Goal: Information Seeking & Learning: Learn about a topic

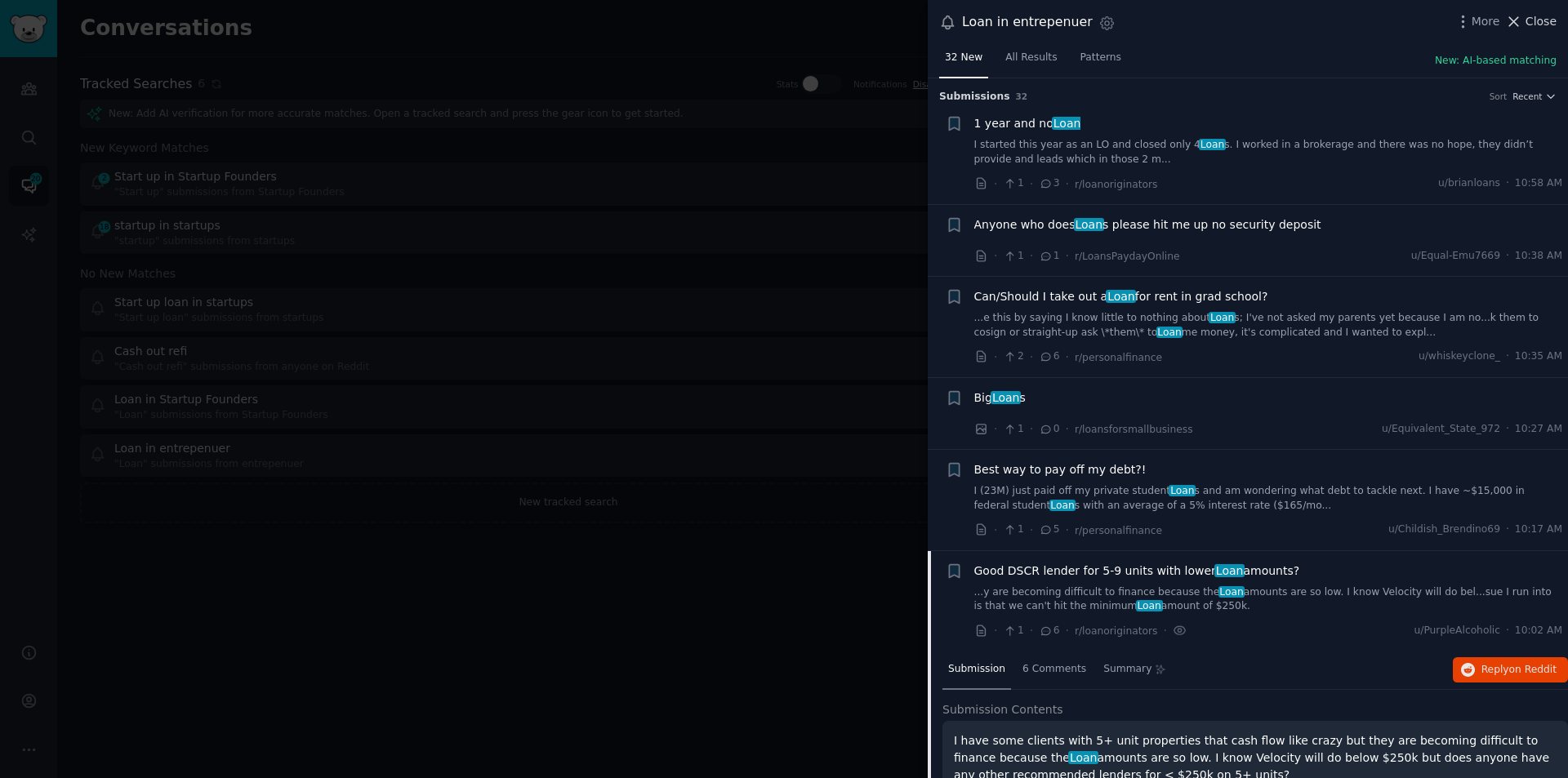
click at [1512, 16] on icon at bounding box center [1514, 22] width 17 height 17
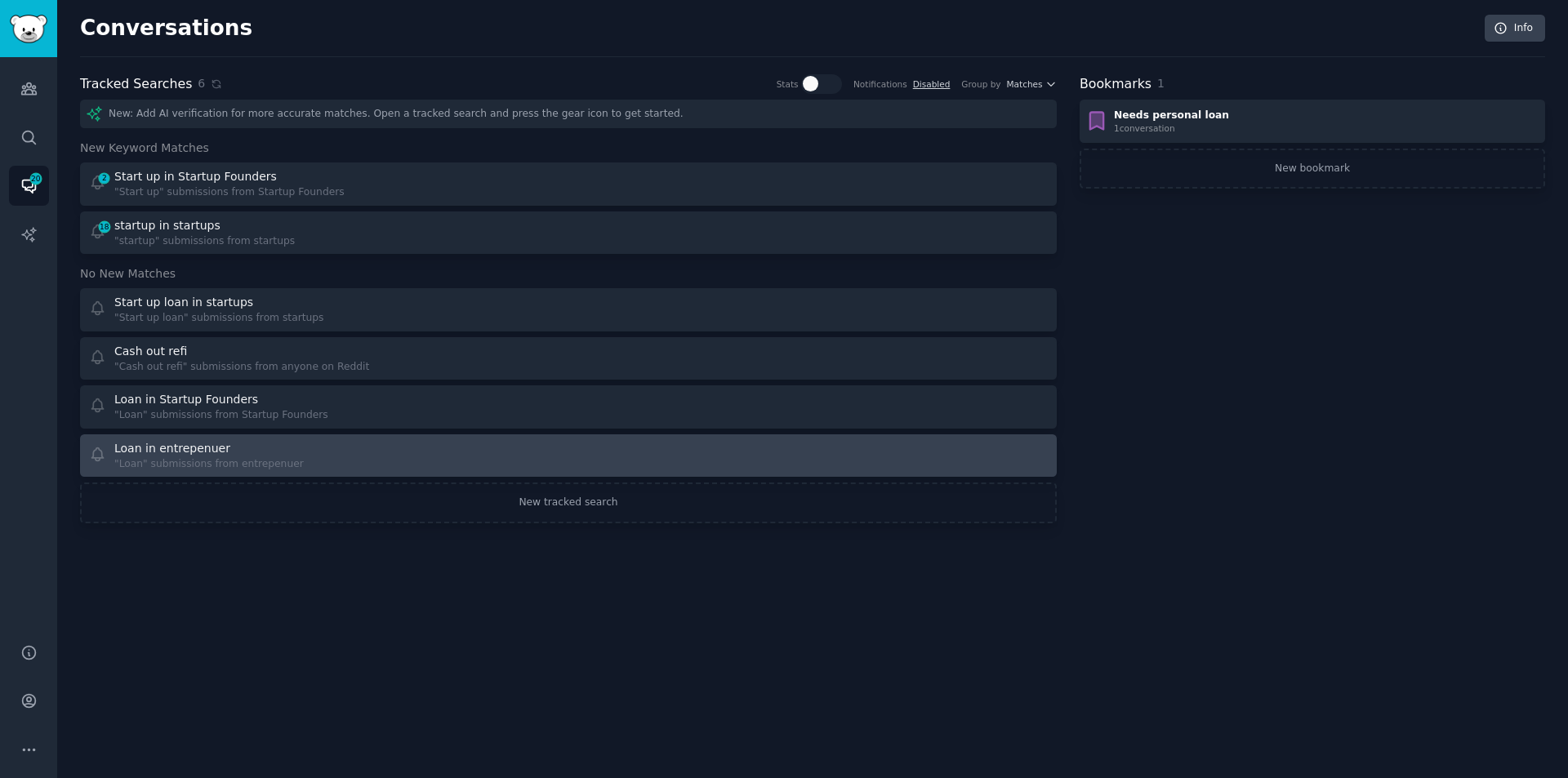
click at [251, 445] on div "Loan in entrepenuer" at bounding box center [209, 449] width 190 height 17
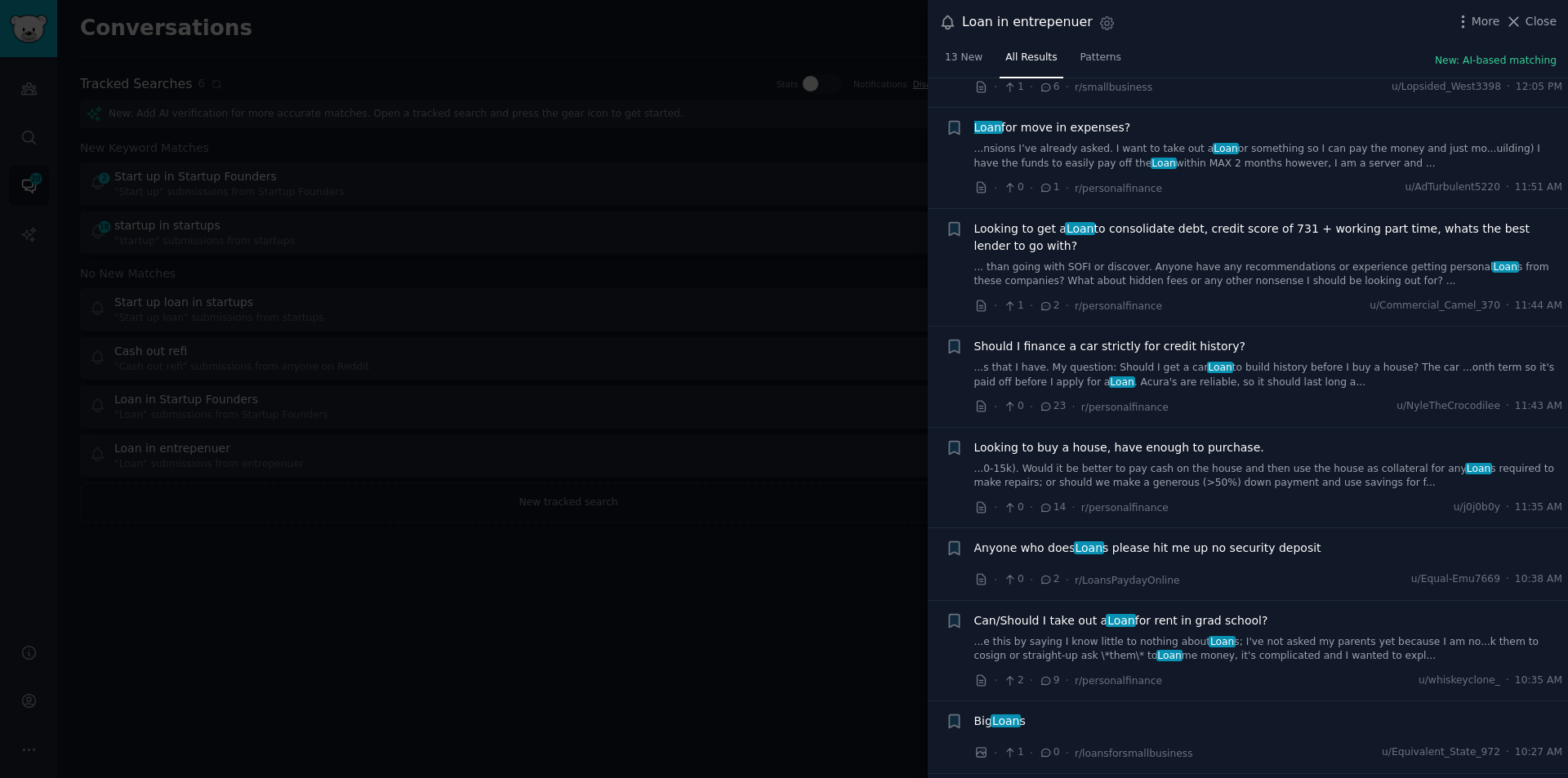
scroll to position [898, 0]
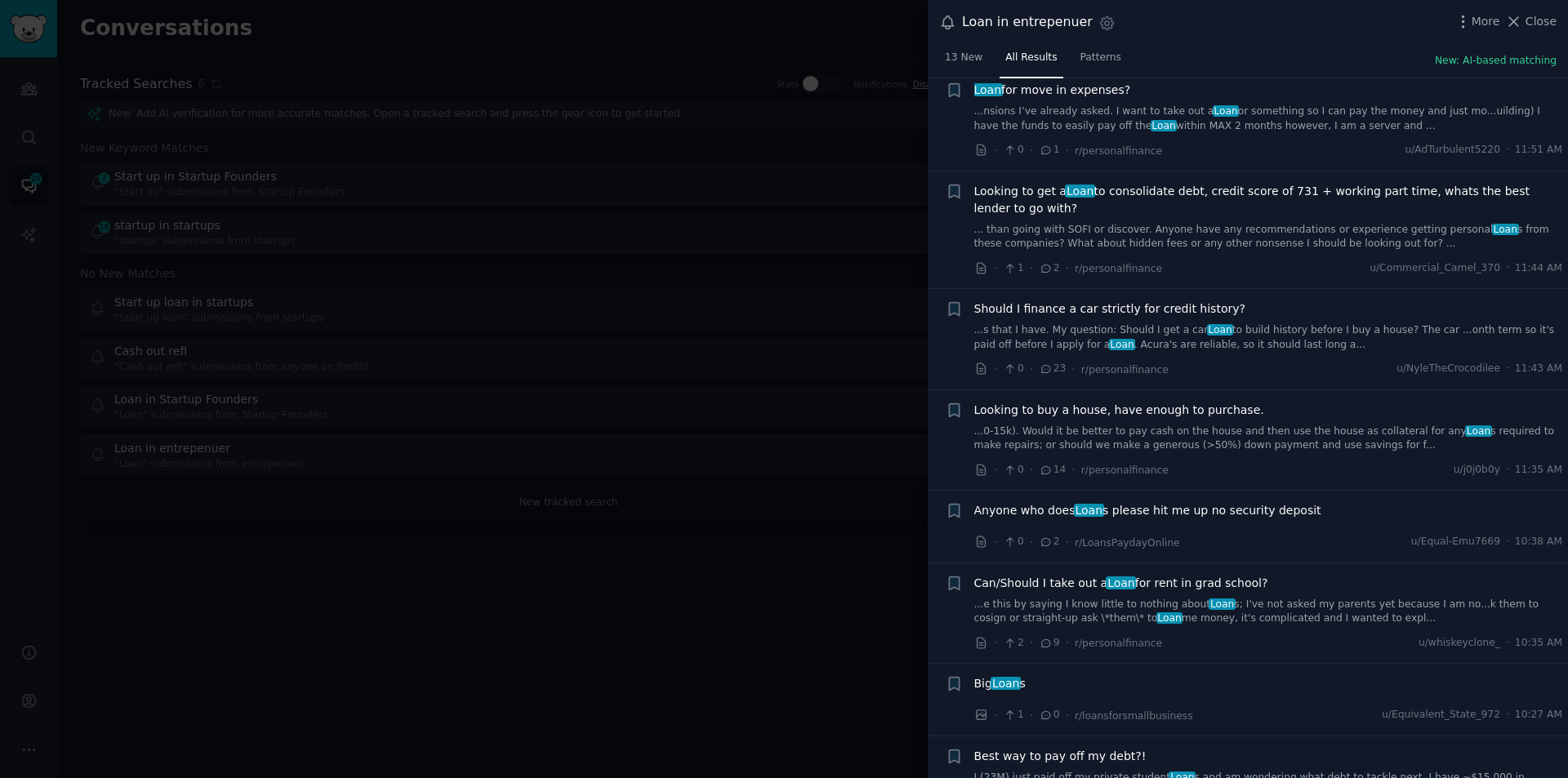
click at [1250, 224] on link "... than going with SOFI or discover. Anyone have any recommendations or experi…" at bounding box center [1269, 237] width 589 height 28
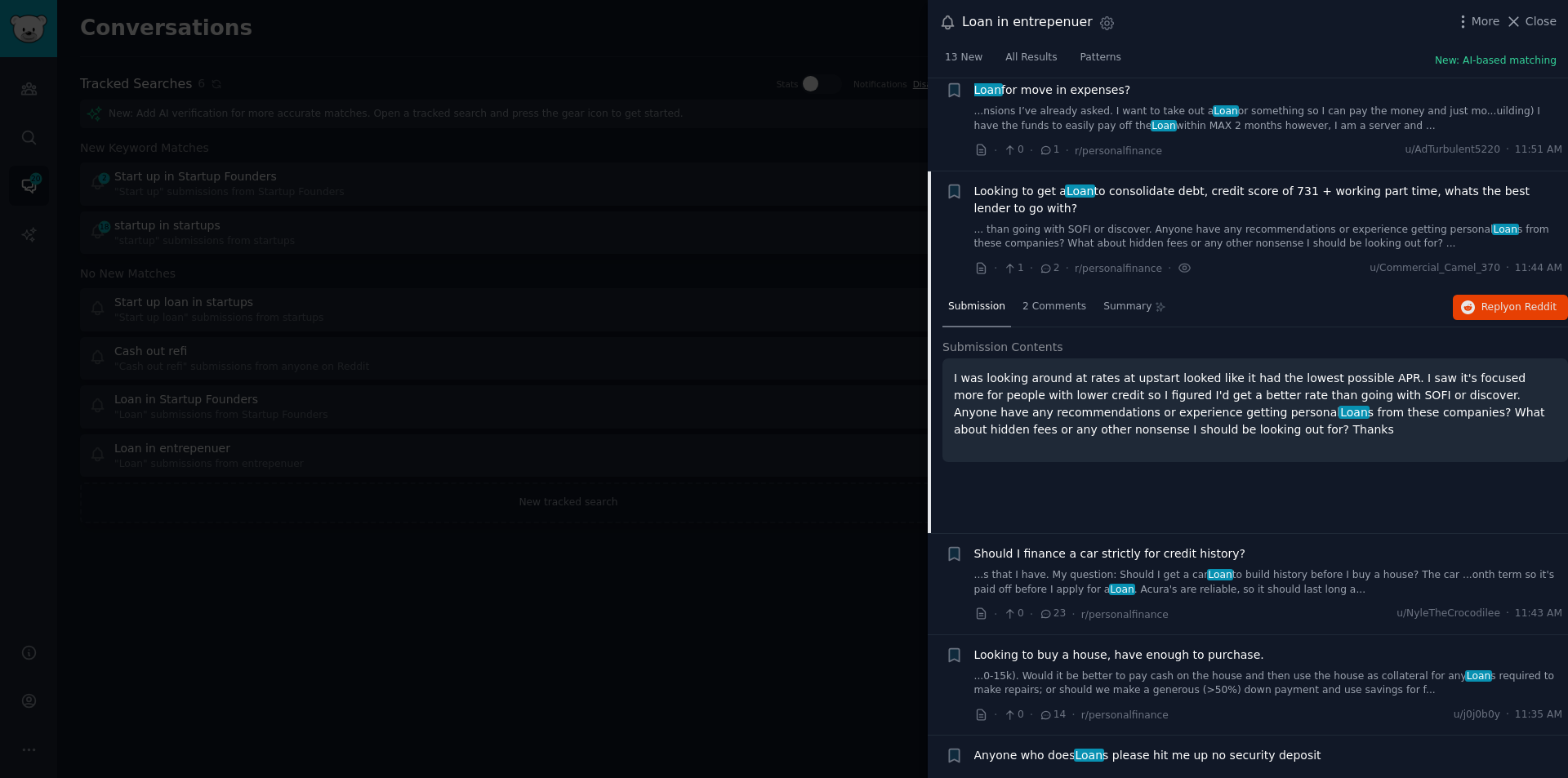
scroll to position [992, 0]
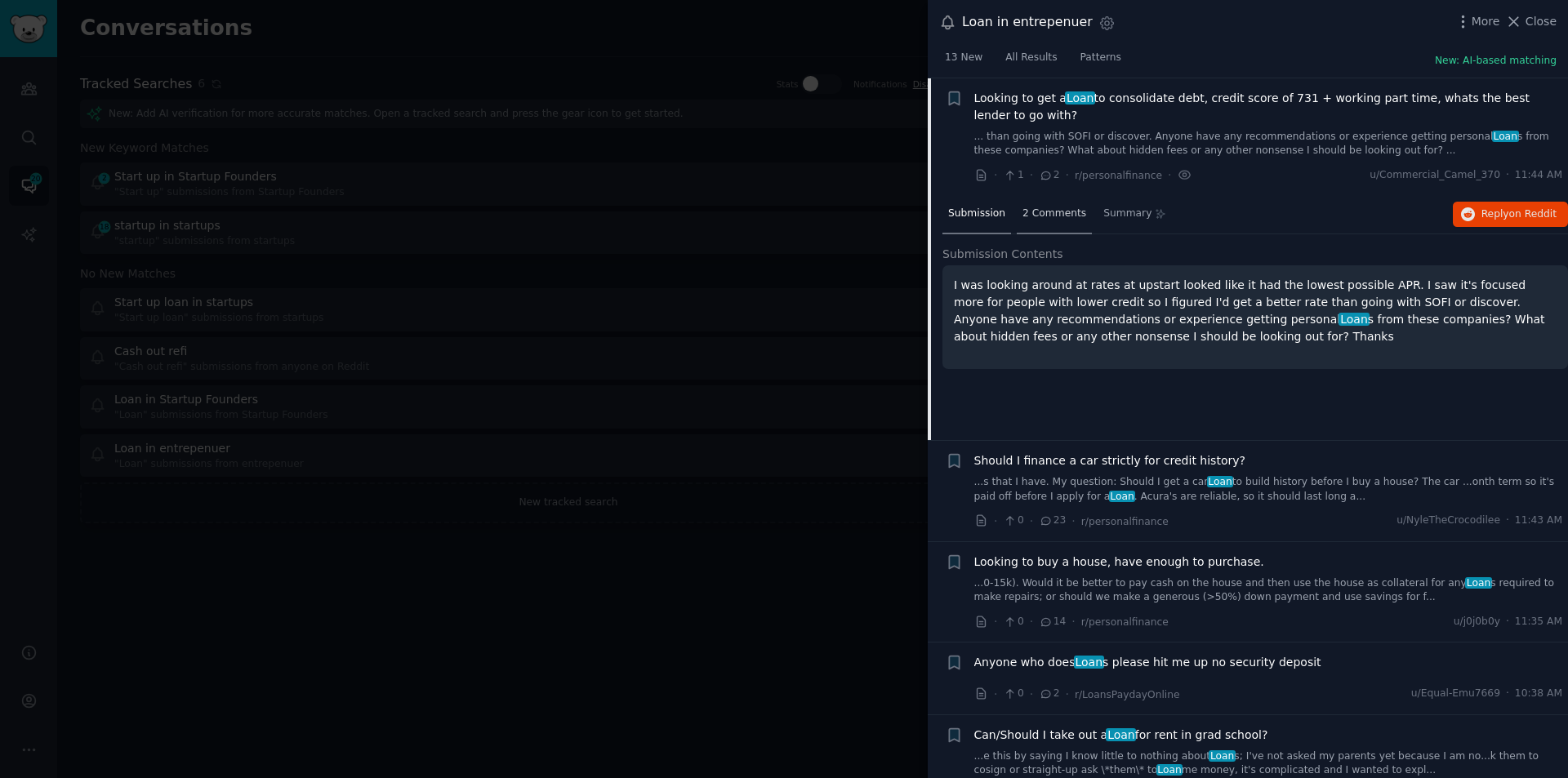
click at [1060, 206] on span "2 Comments" at bounding box center [1055, 214] width 64 height 15
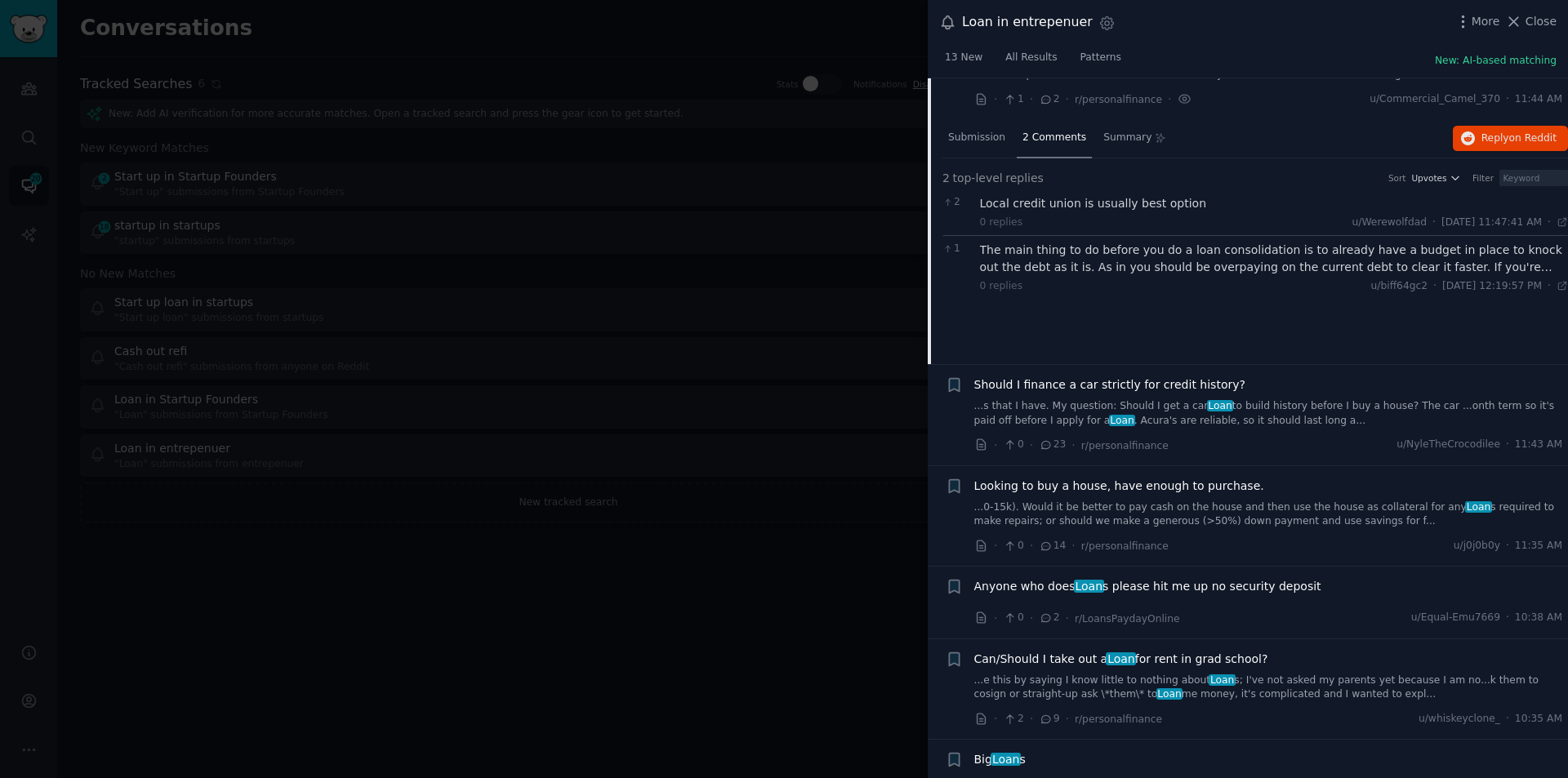
scroll to position [1074, 0]
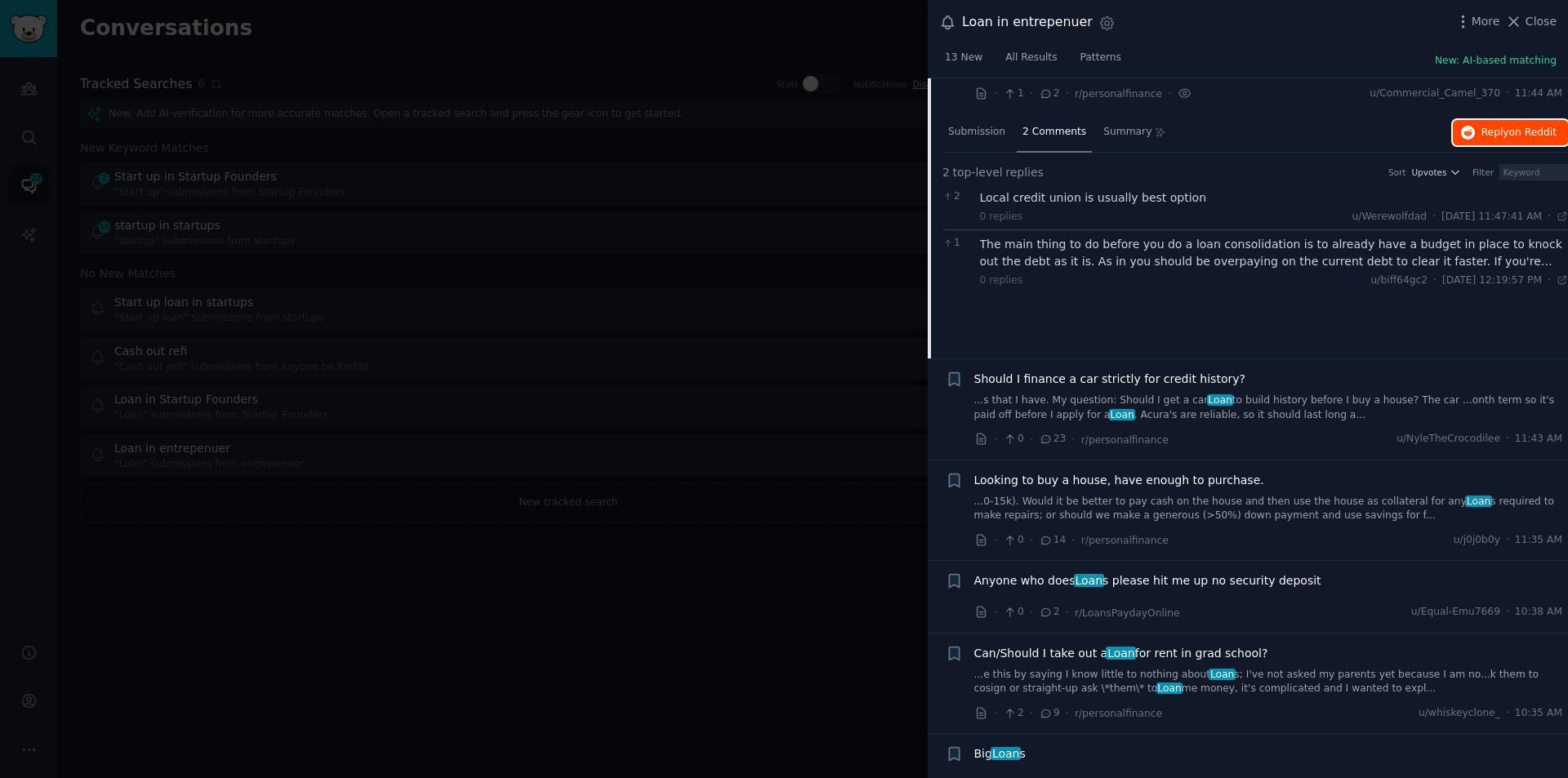
click at [1498, 120] on button "Reply on Reddit" at bounding box center [1510, 133] width 115 height 26
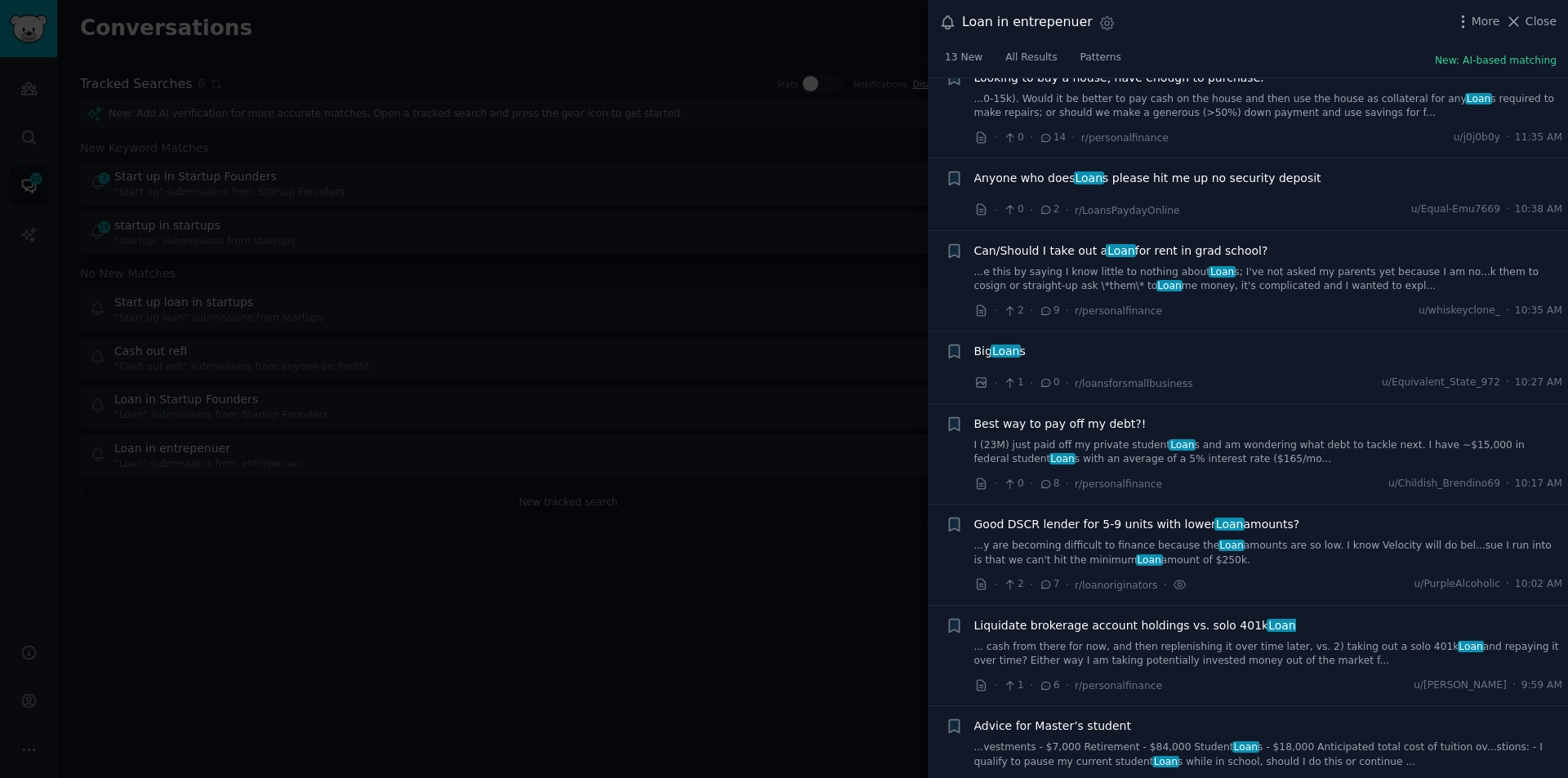
scroll to position [1482, 0]
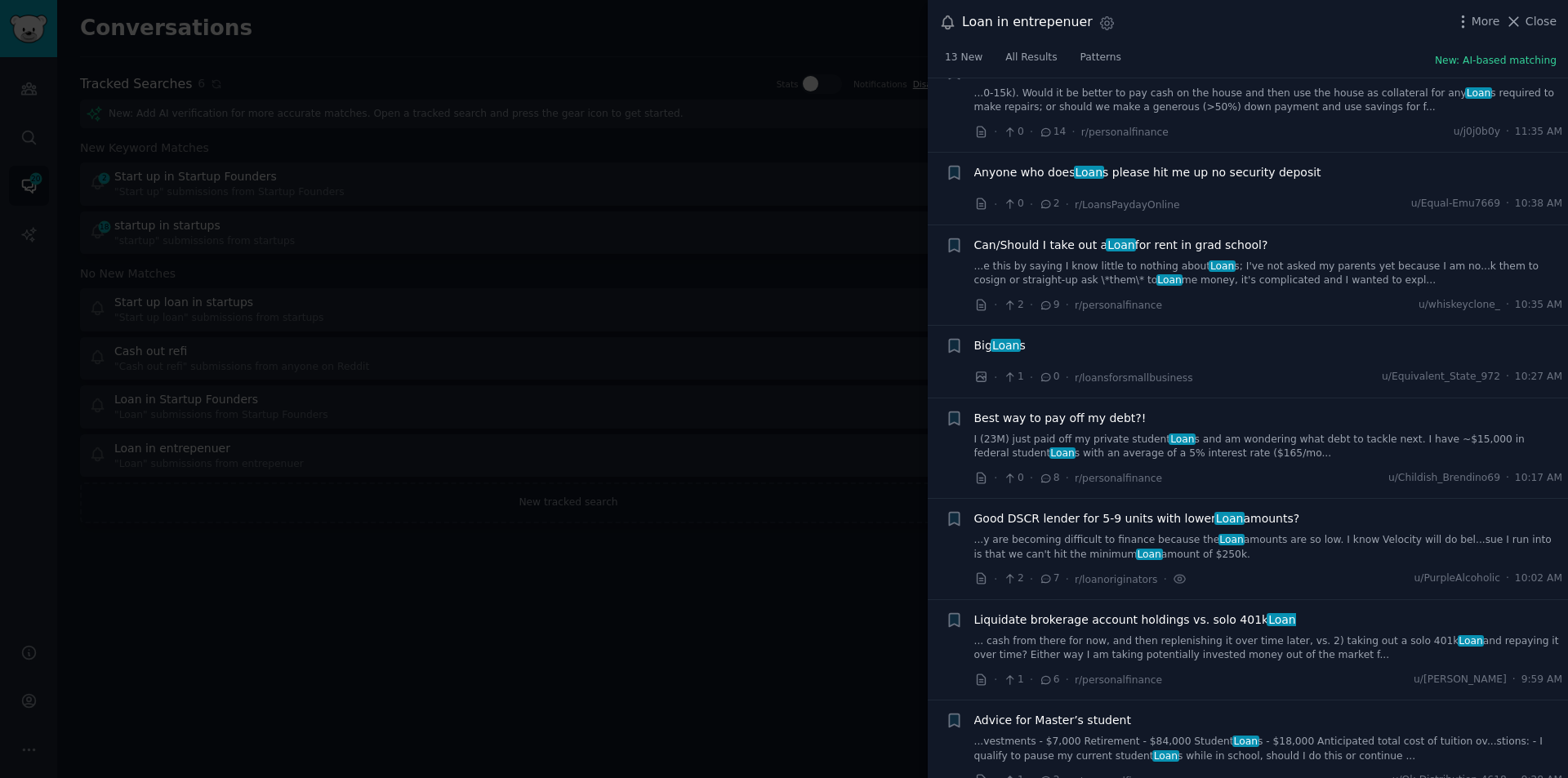
click at [1008, 342] on span "Loan" at bounding box center [1006, 345] width 30 height 13
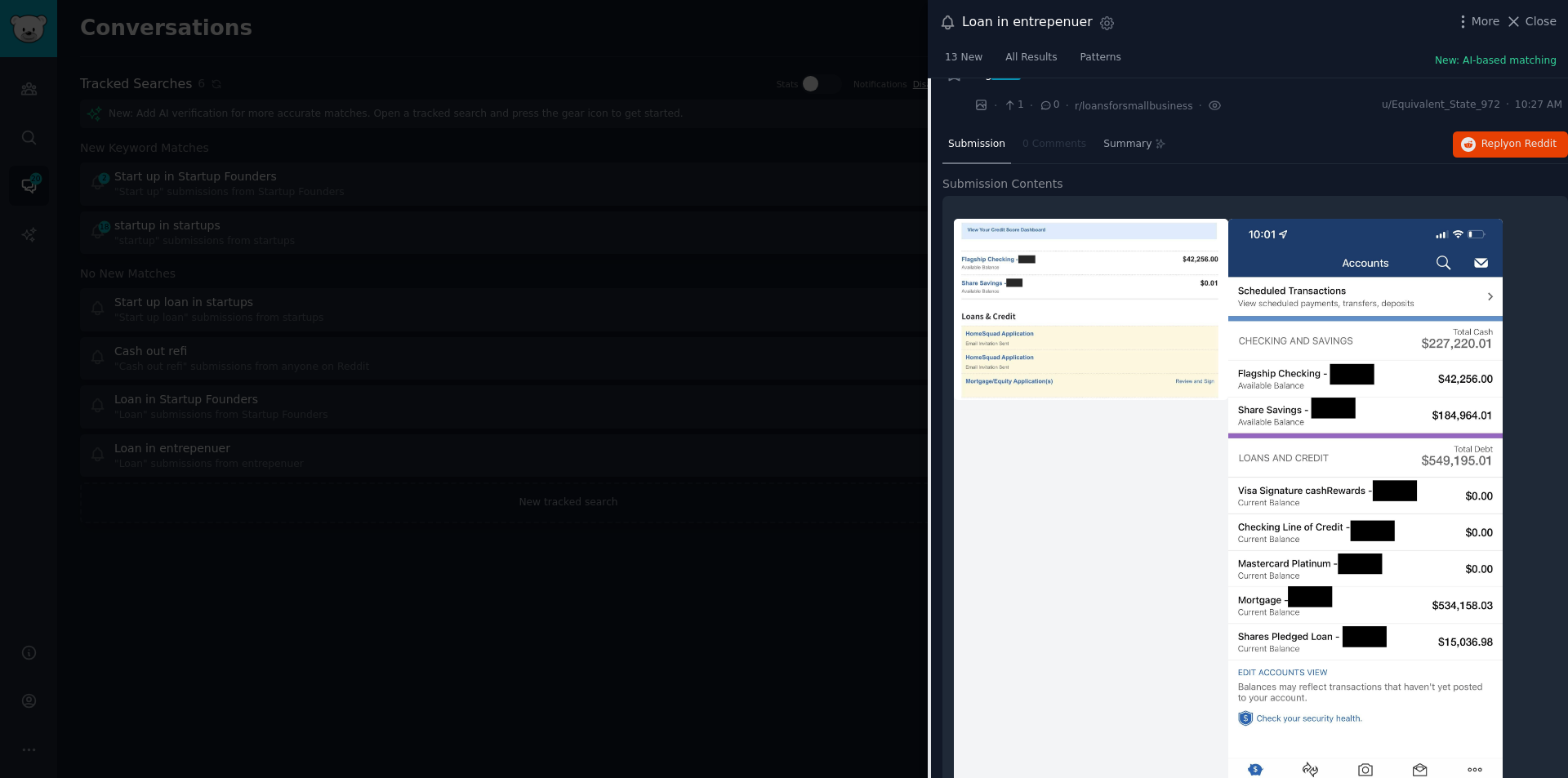
scroll to position [1158, 0]
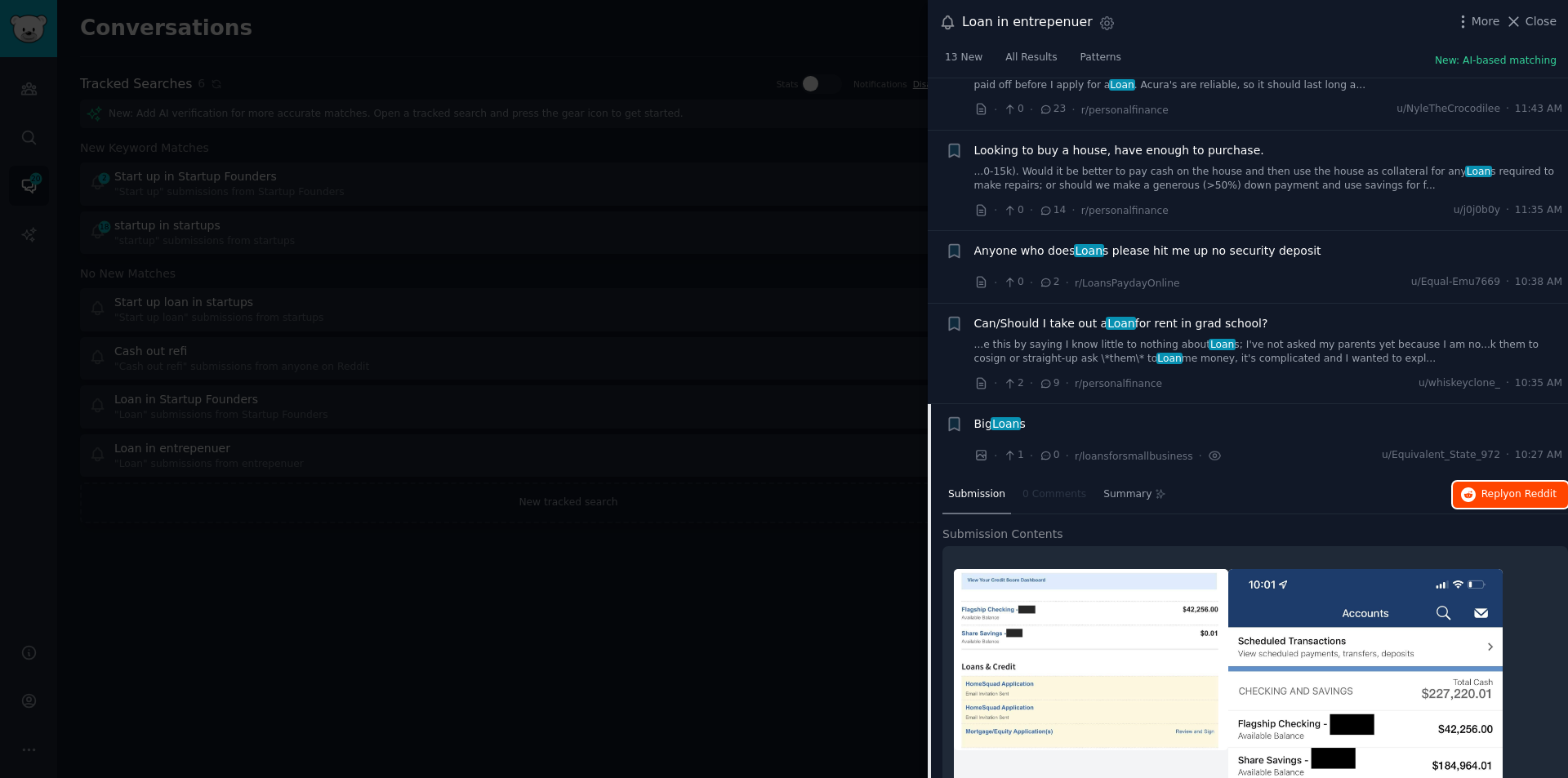
click at [1511, 495] on span "on Reddit" at bounding box center [1532, 494] width 47 height 11
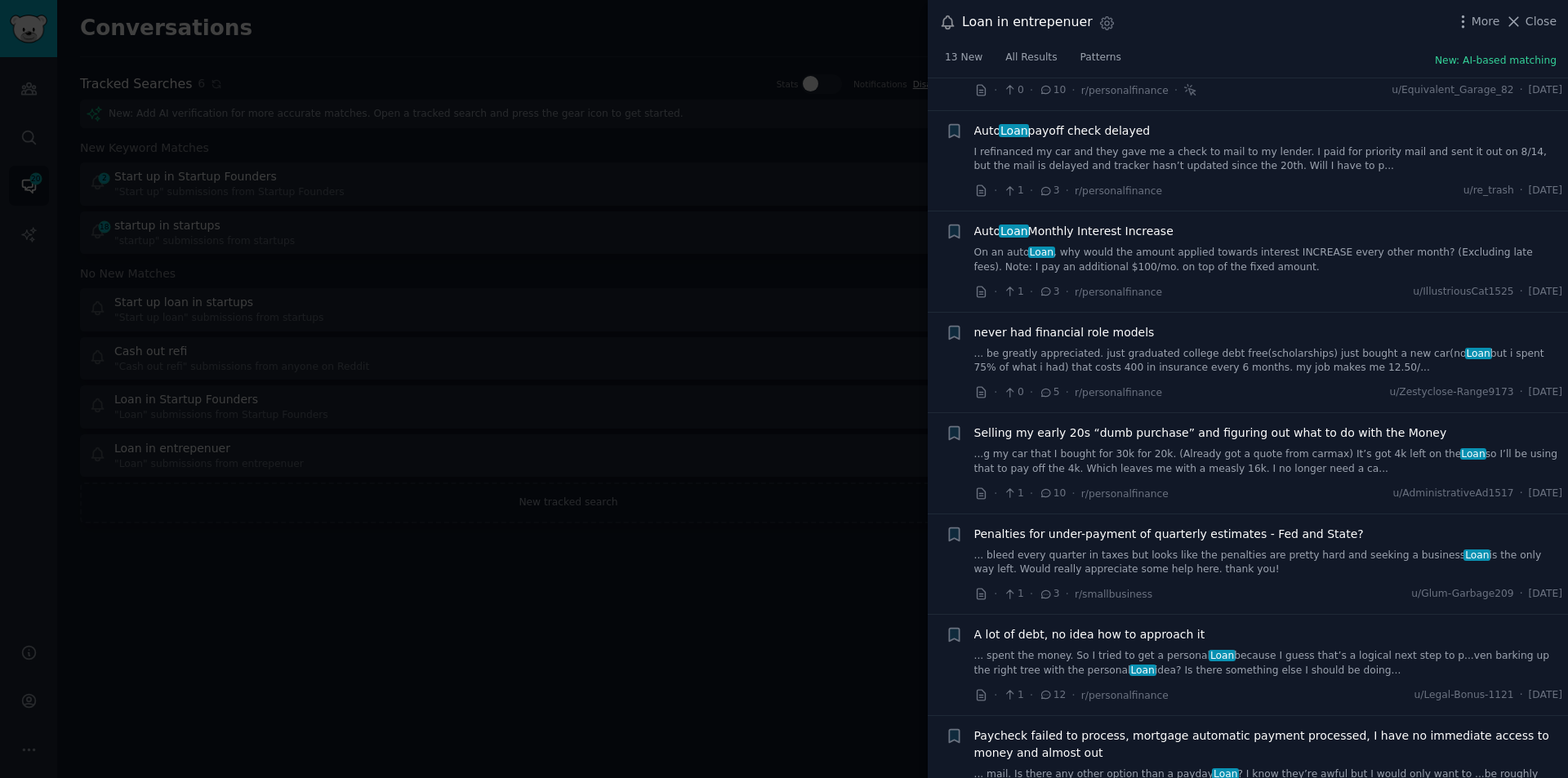
scroll to position [5079, 0]
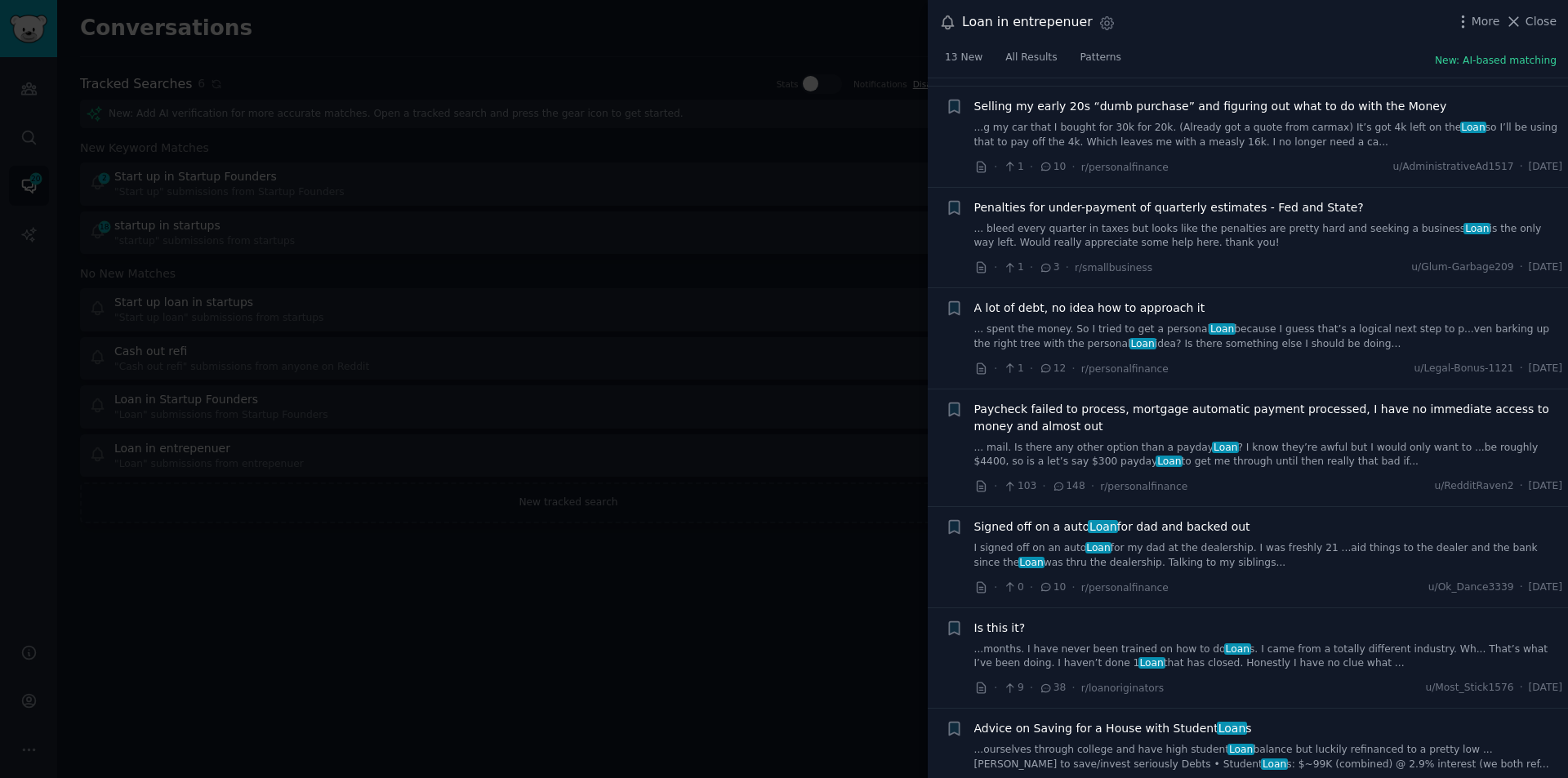
click at [589, 546] on div at bounding box center [784, 389] width 1568 height 778
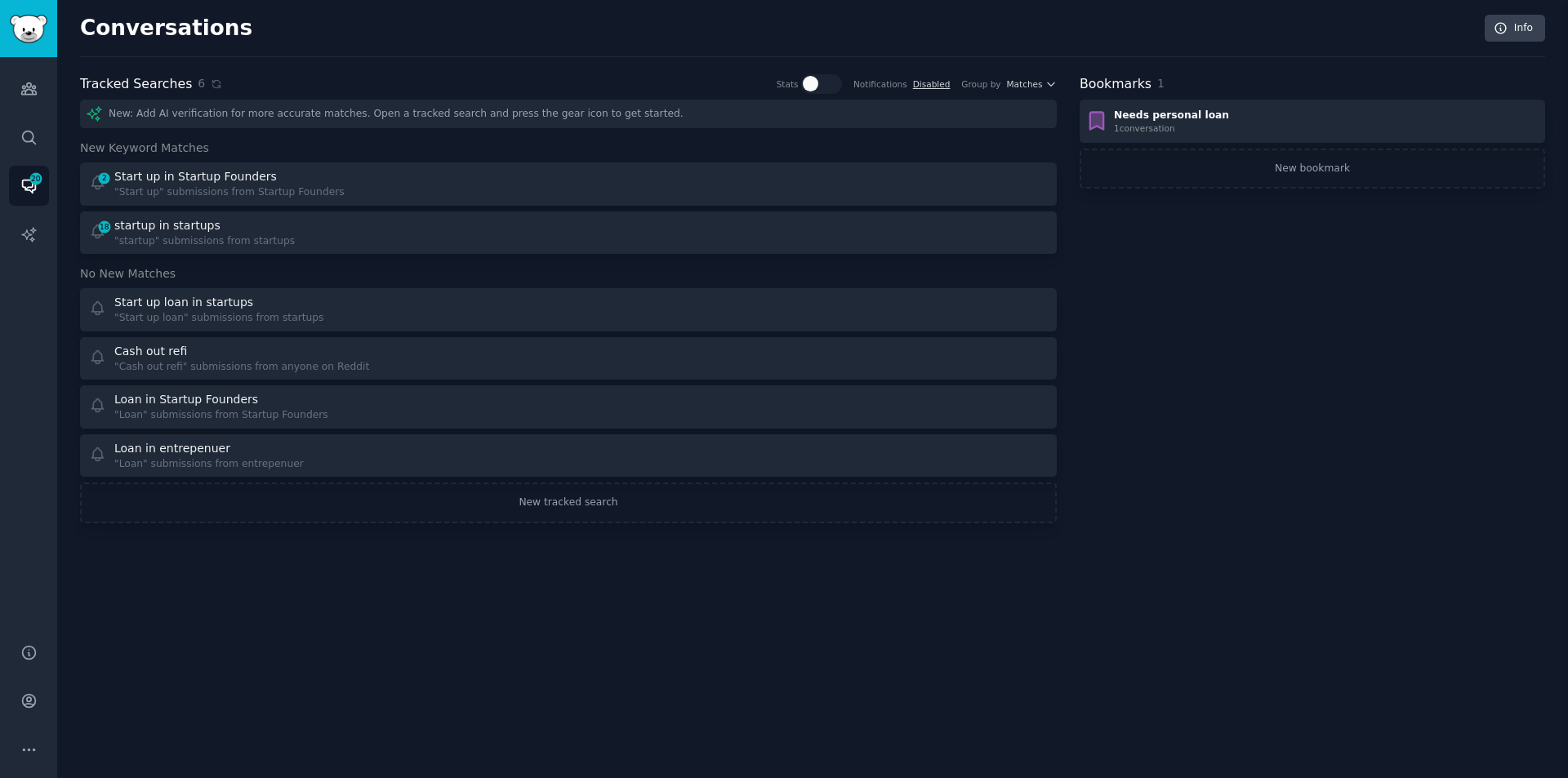
click at [370, 615] on div "Conversations Info Tracked Searches 6 Stats Notifications Disabled Group by Mat…" at bounding box center [813, 389] width 1511 height 778
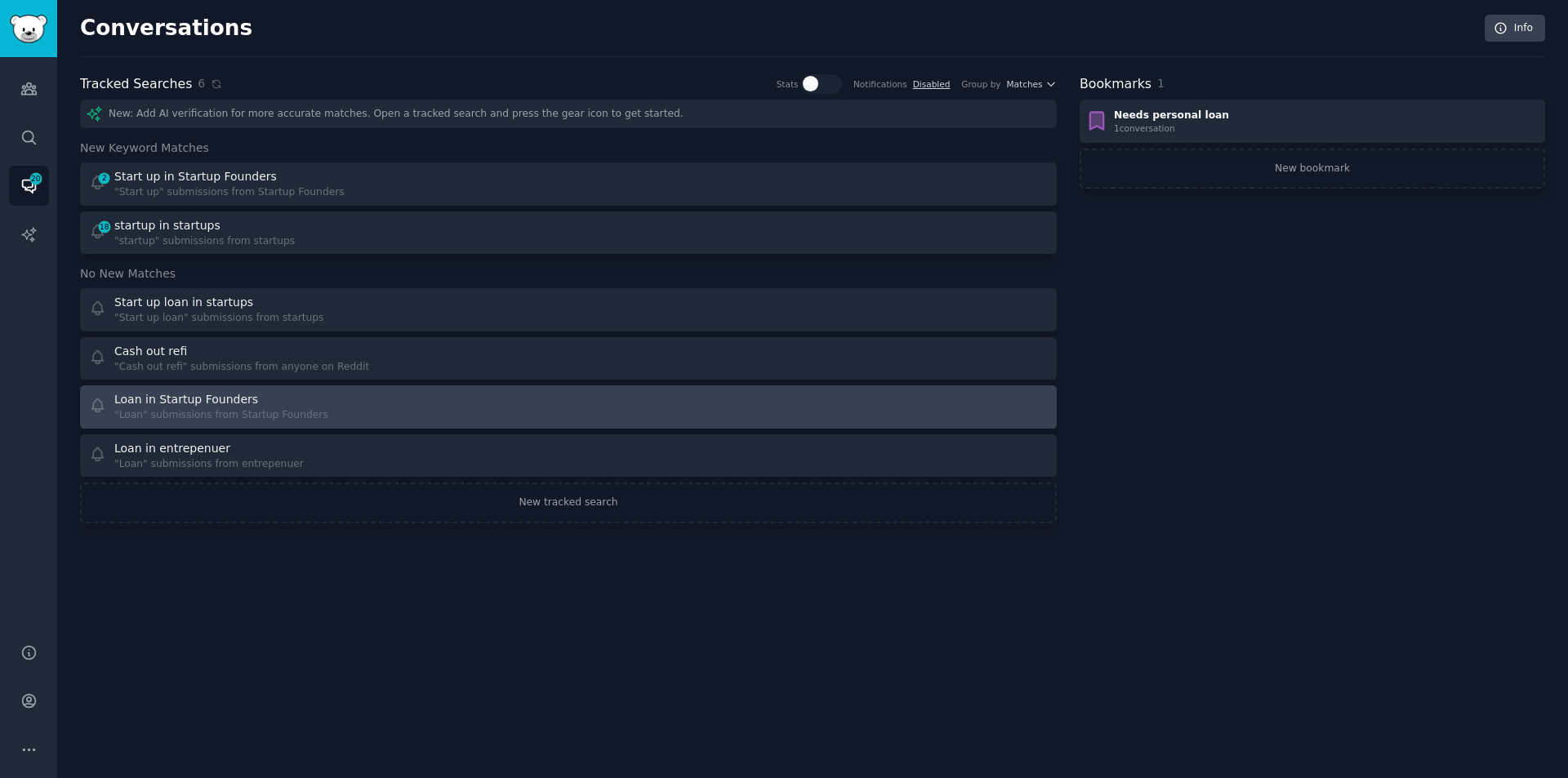
click at [293, 401] on div "Loan in Startup Founders" at bounding box center [221, 400] width 214 height 17
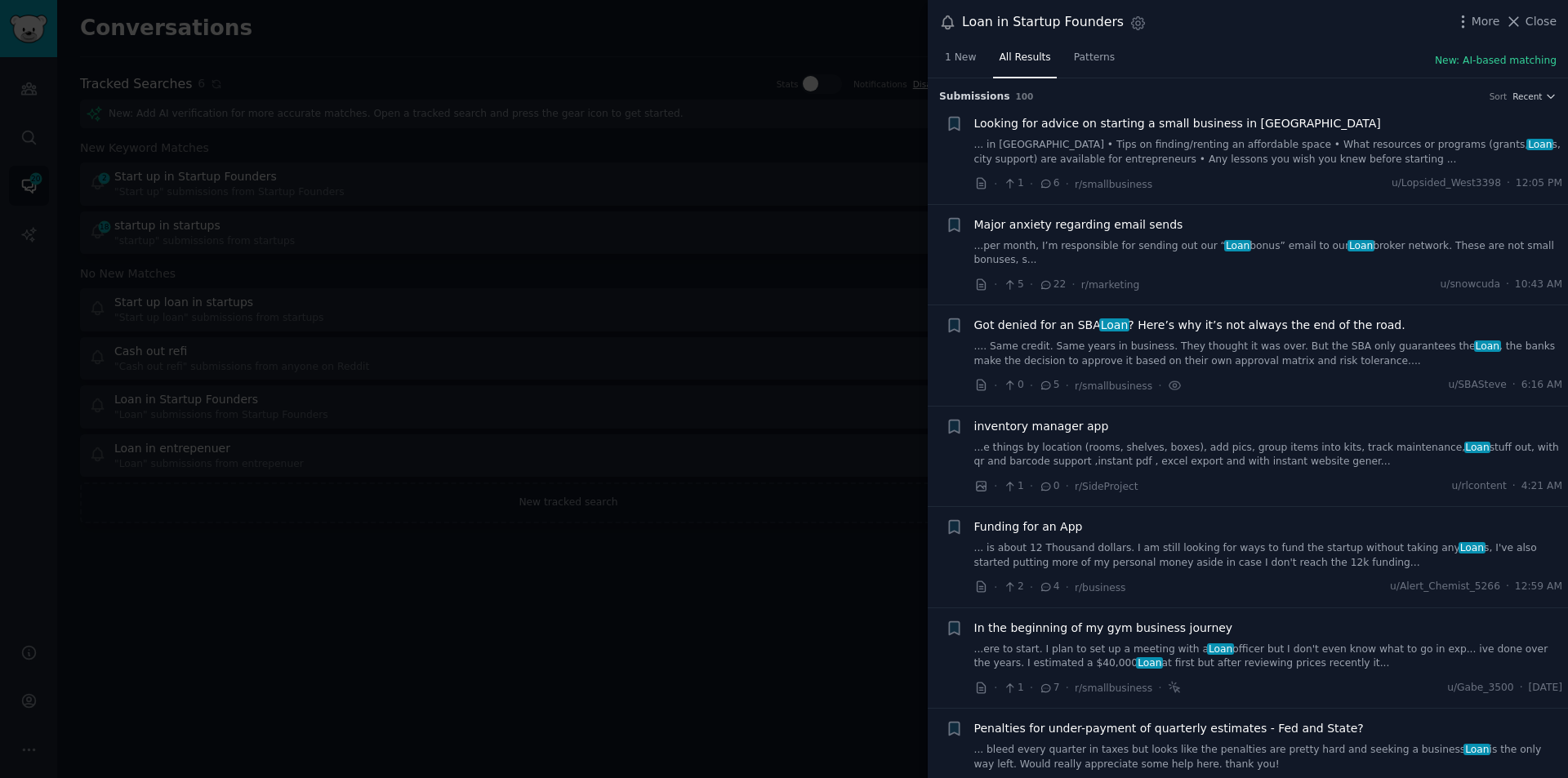
click at [1159, 340] on link ".... Same credit. Same years in business. They thought it was over. But the SBA…" at bounding box center [1269, 354] width 589 height 28
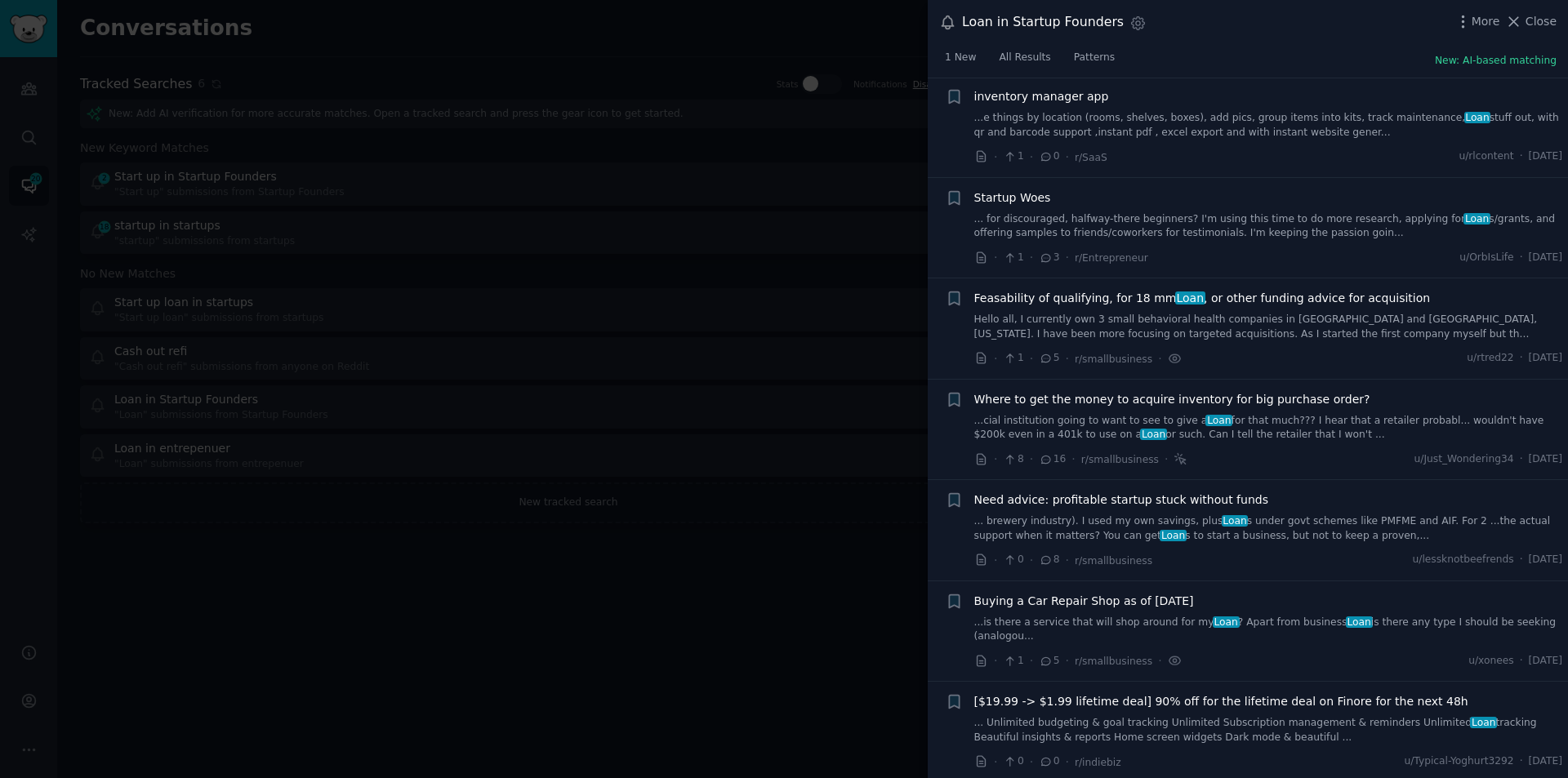
scroll to position [1275, 0]
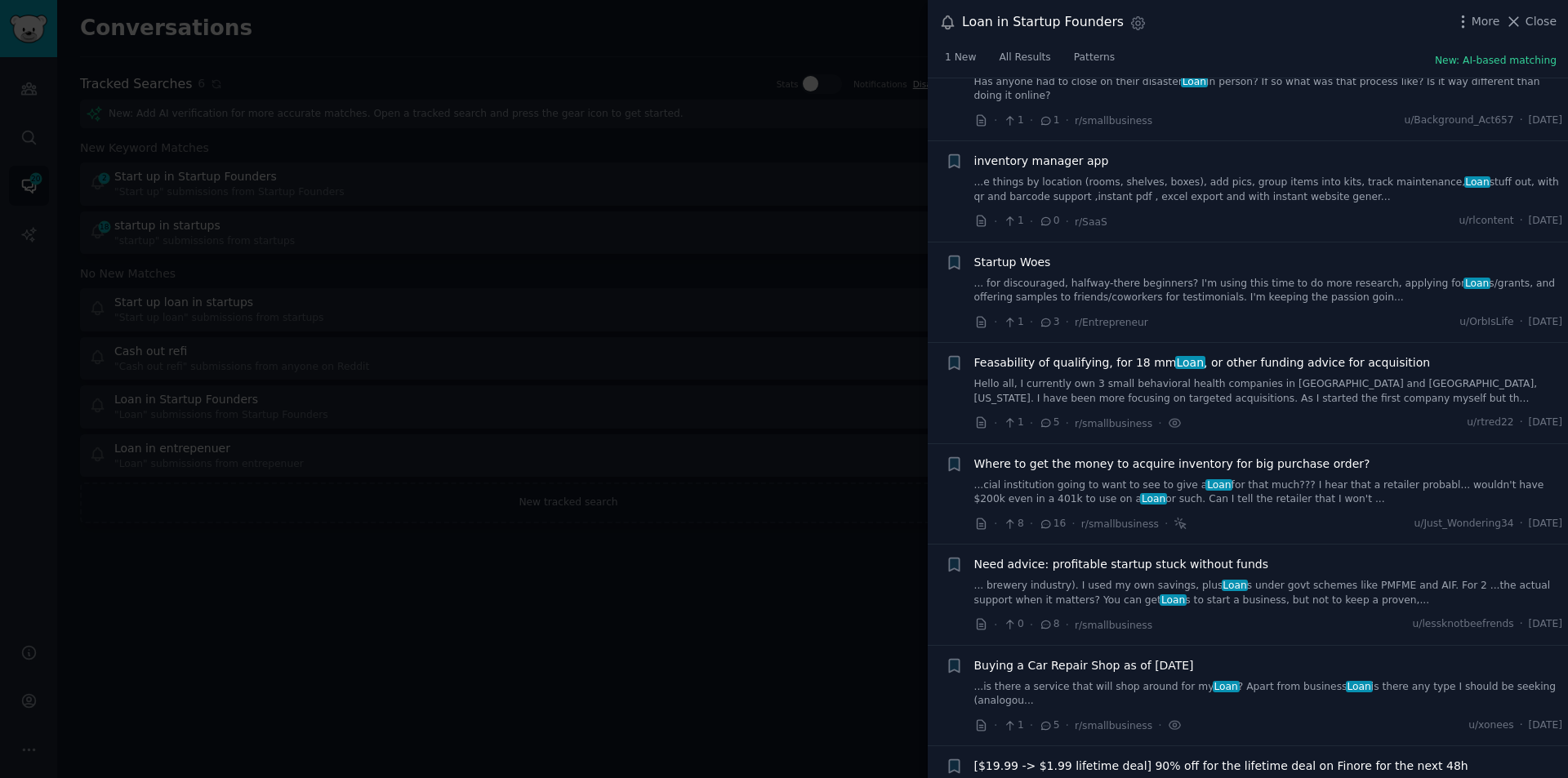
click at [592, 573] on div at bounding box center [784, 389] width 1568 height 778
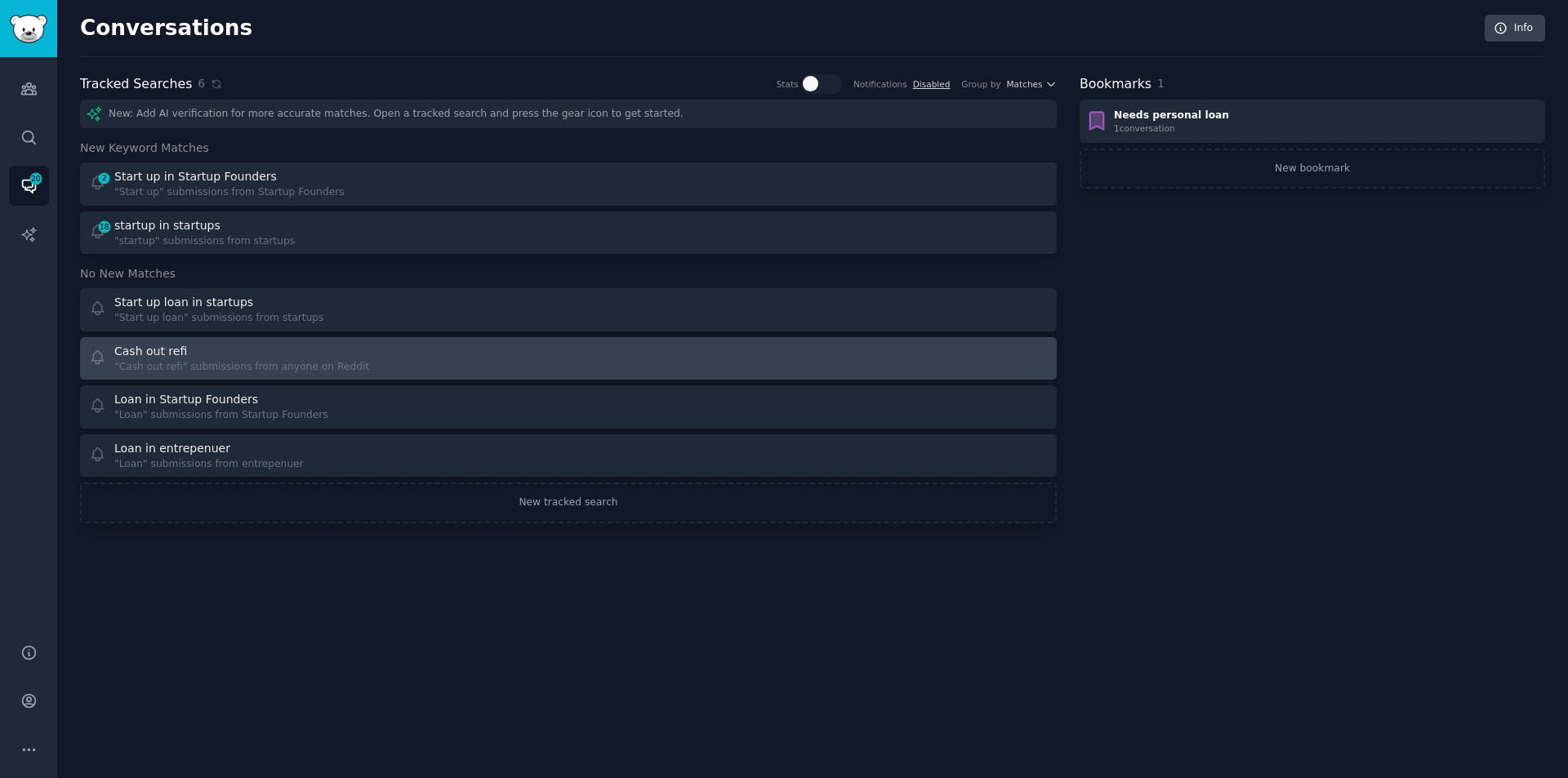
click at [191, 358] on div "Cash out refi" at bounding box center [242, 352] width 255 height 17
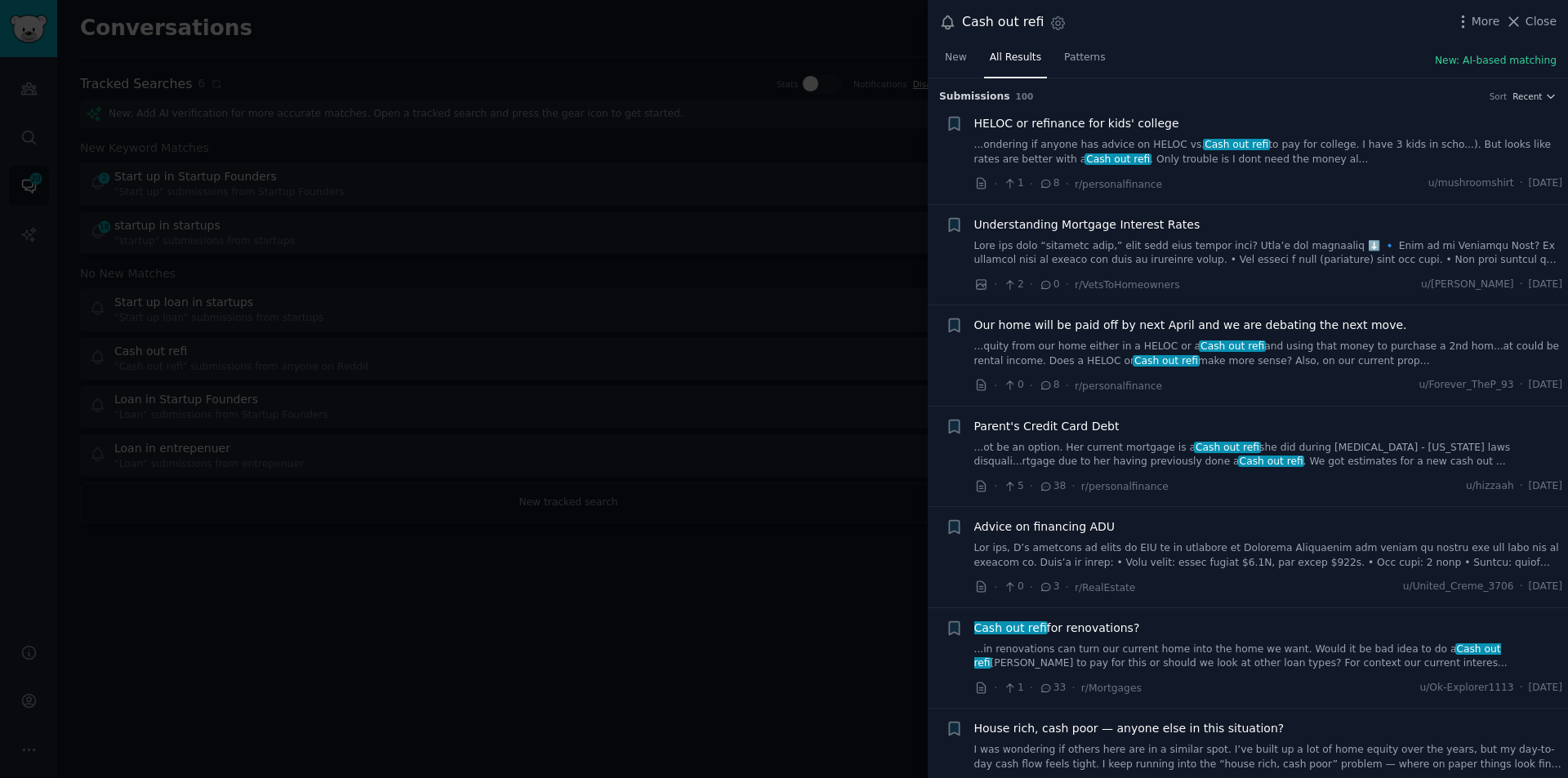
click at [1312, 148] on link "...ondering if anyone has advice on HELOC vs. [PERSON_NAME] out refi to pay for…" at bounding box center [1269, 152] width 589 height 28
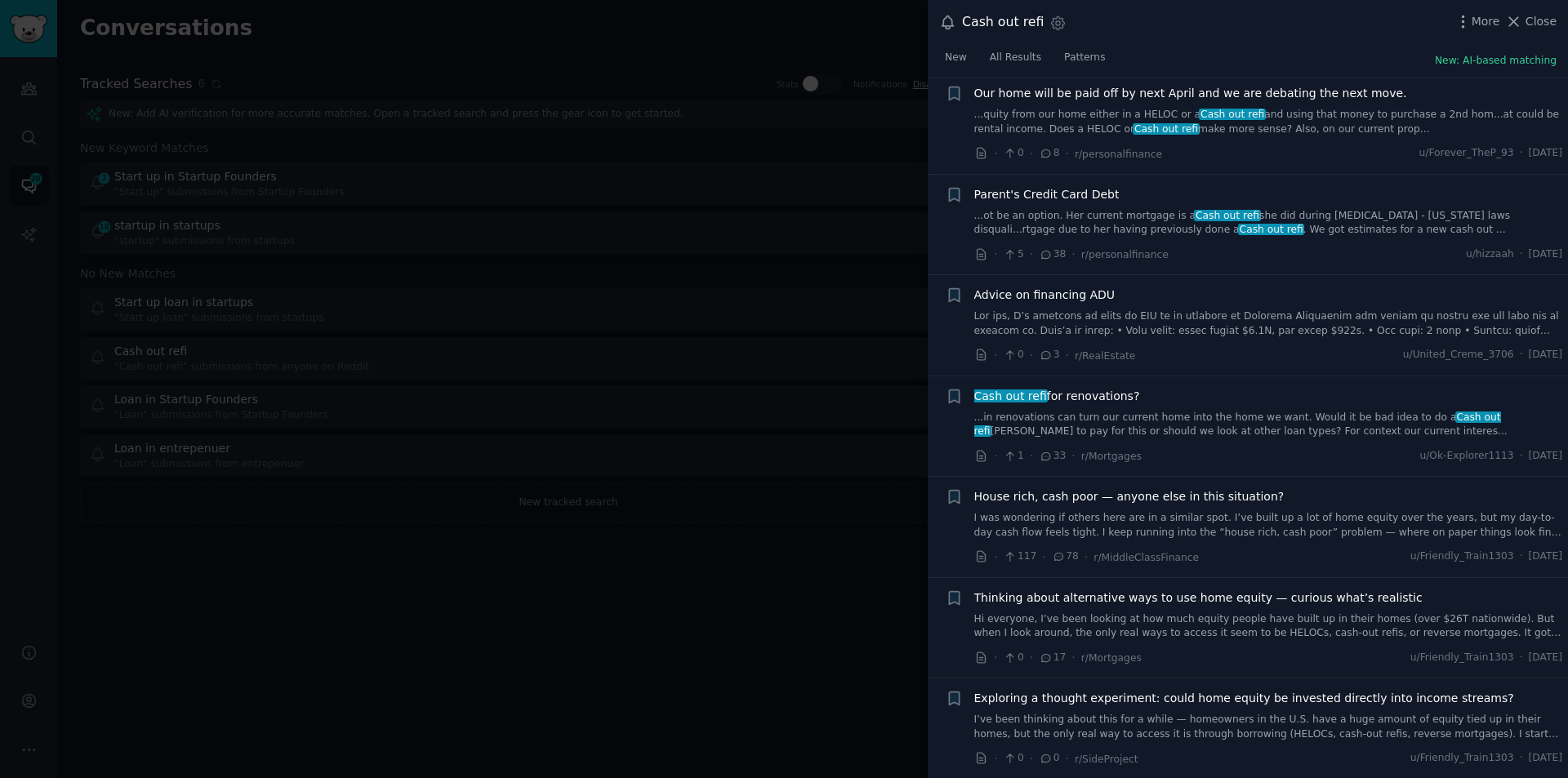
scroll to position [516, 0]
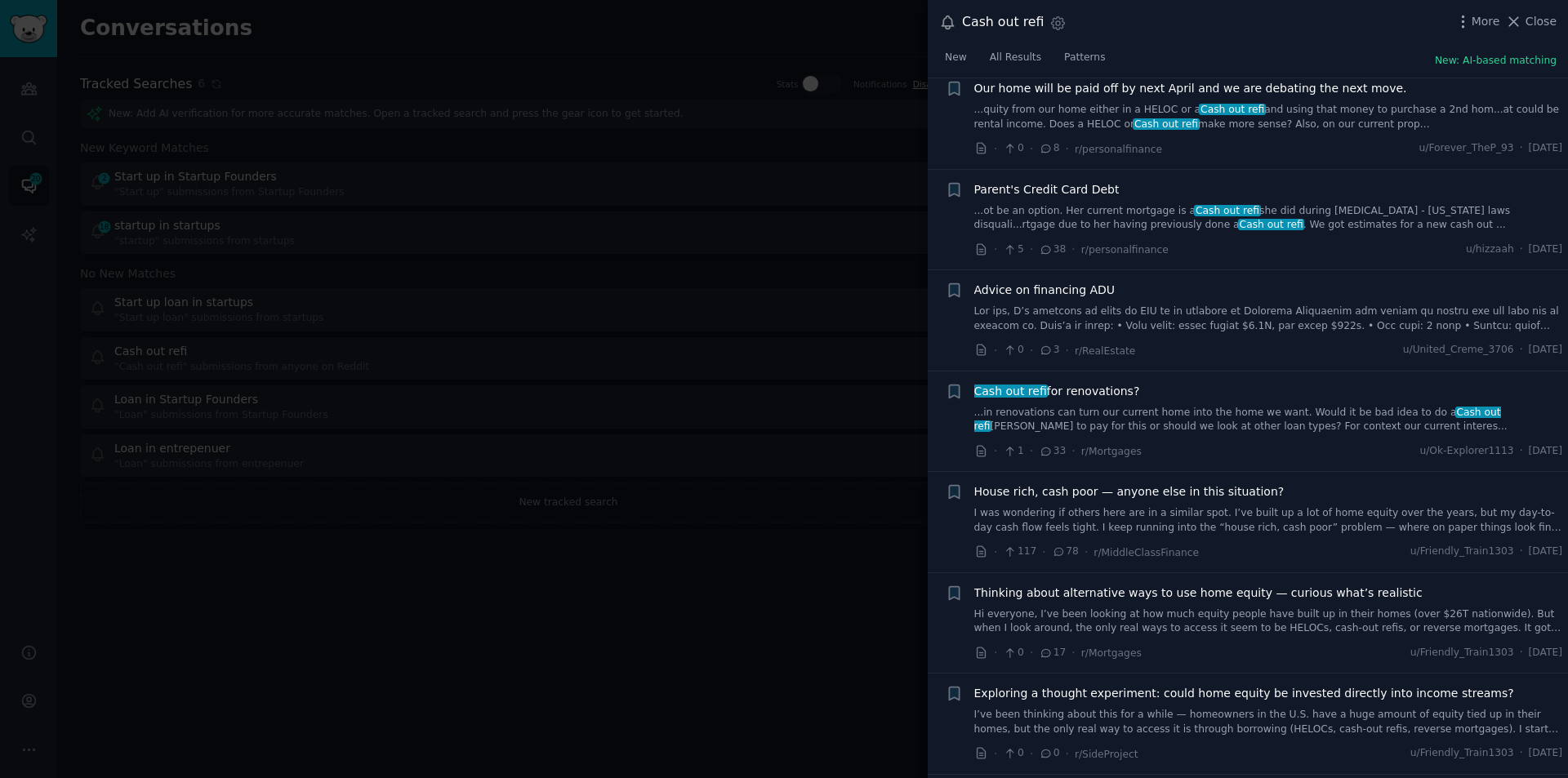
click at [1119, 406] on link "...in renovations can turn our current home into the home we want. Would it be …" at bounding box center [1269, 420] width 589 height 28
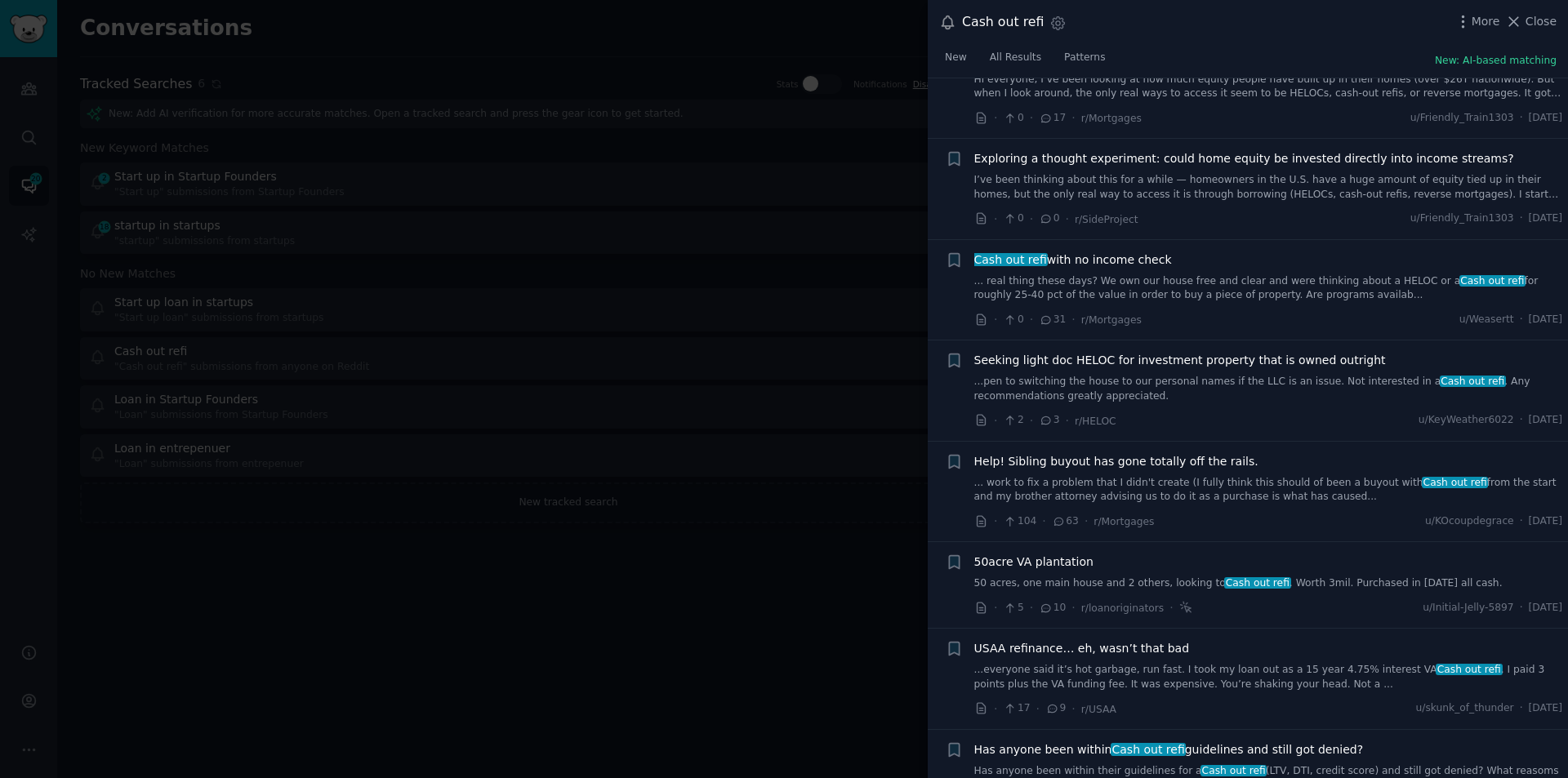
scroll to position [1020, 0]
click at [1251, 374] on link "...pen to switching the house to our personal names if the LLC is an issue. Not…" at bounding box center [1269, 386] width 589 height 28
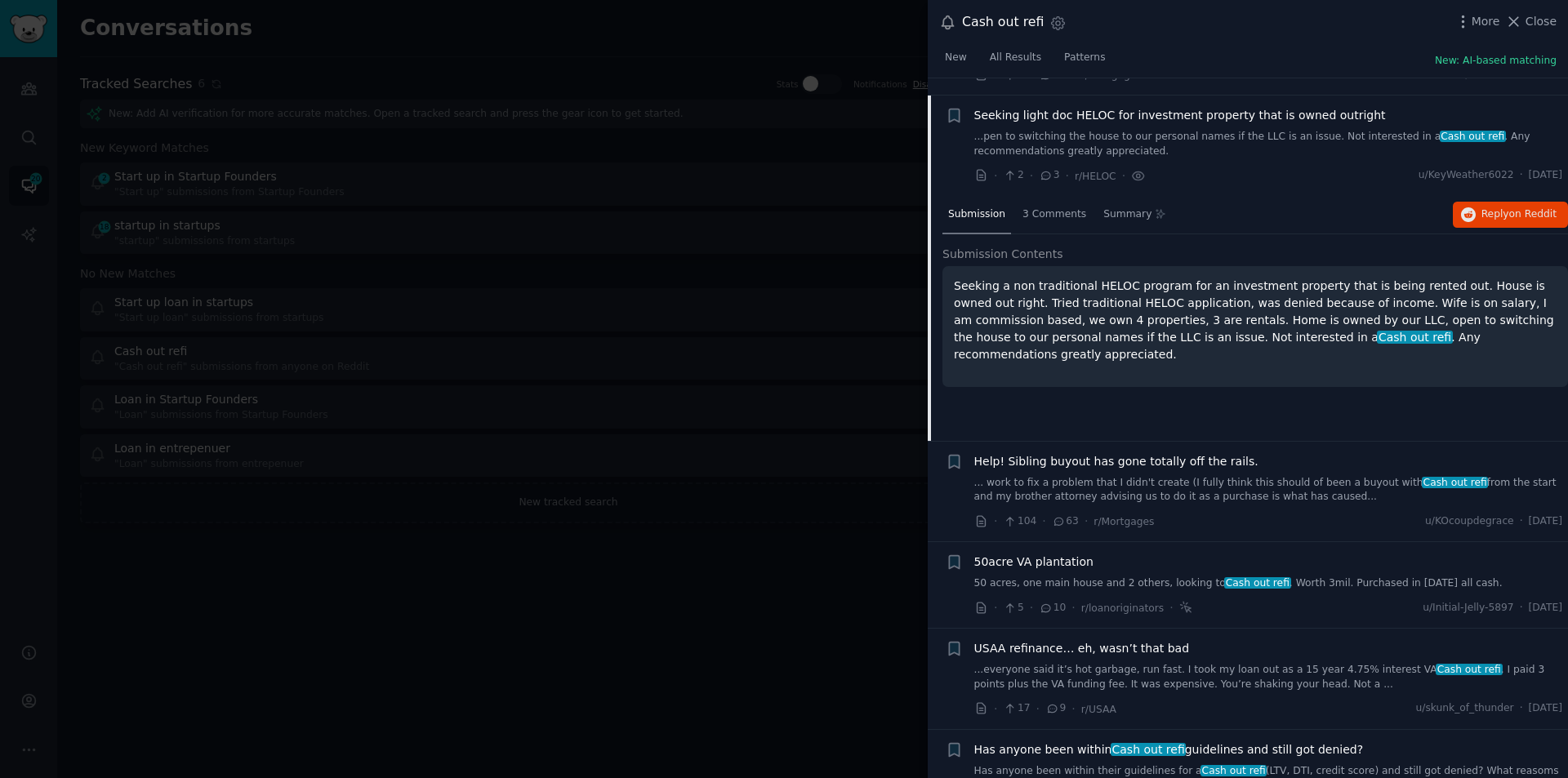
scroll to position [1035, 0]
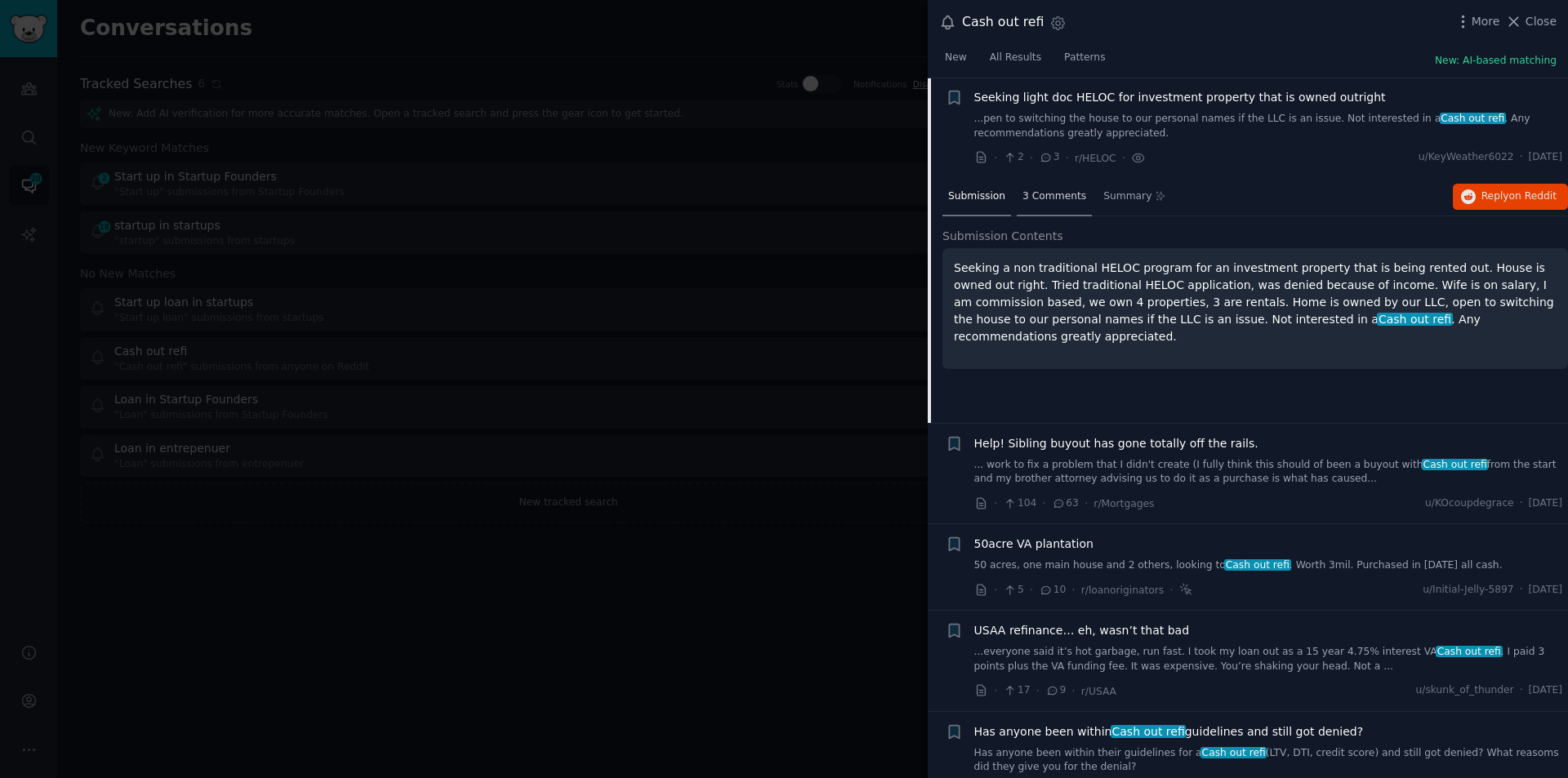
click at [1044, 191] on span "3 Comments" at bounding box center [1055, 197] width 64 height 15
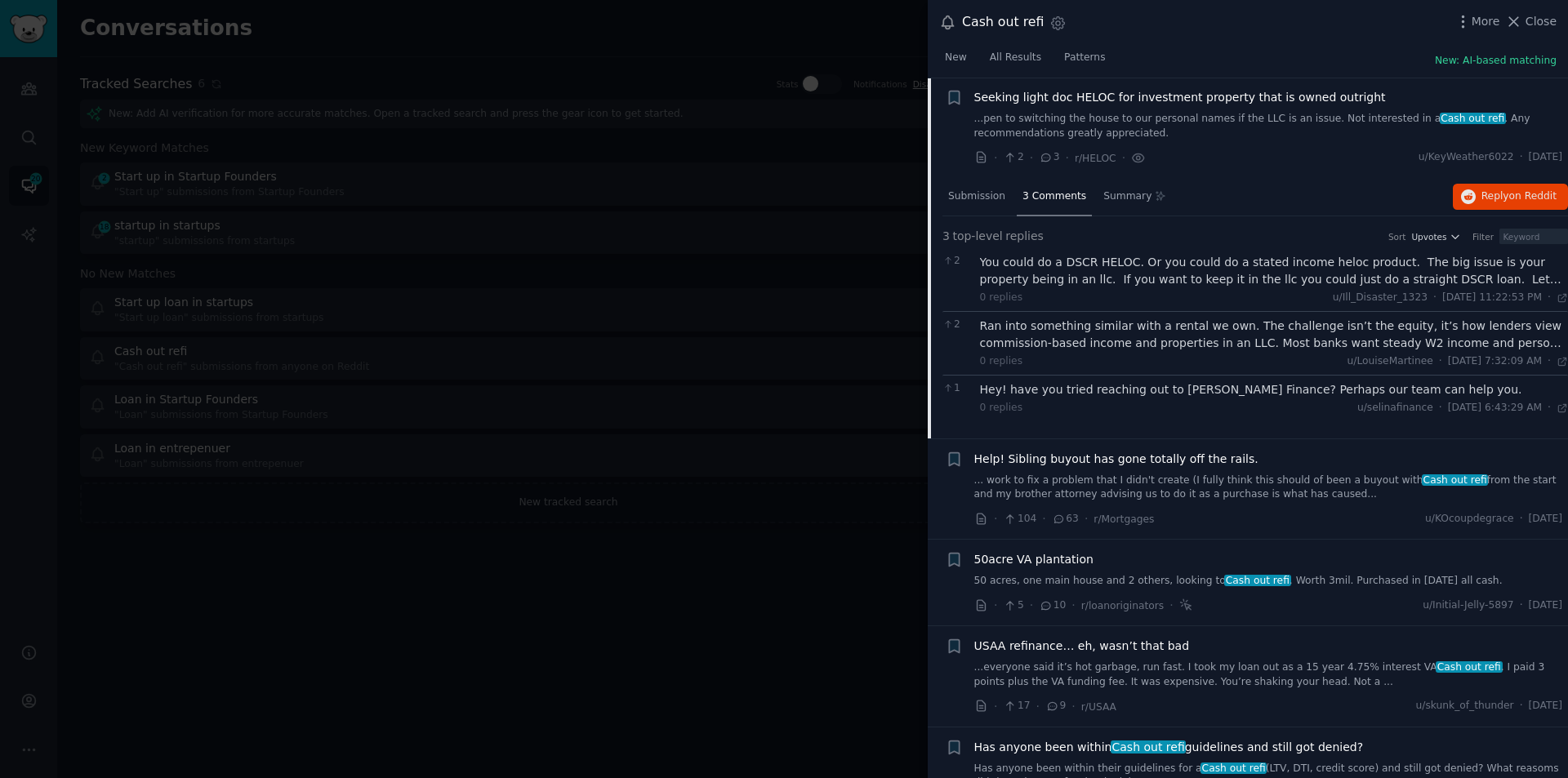
click at [1345, 266] on div "You could do a DSCR HELOC. Or you could do a stated income heloc product. The b…" at bounding box center [1274, 271] width 589 height 35
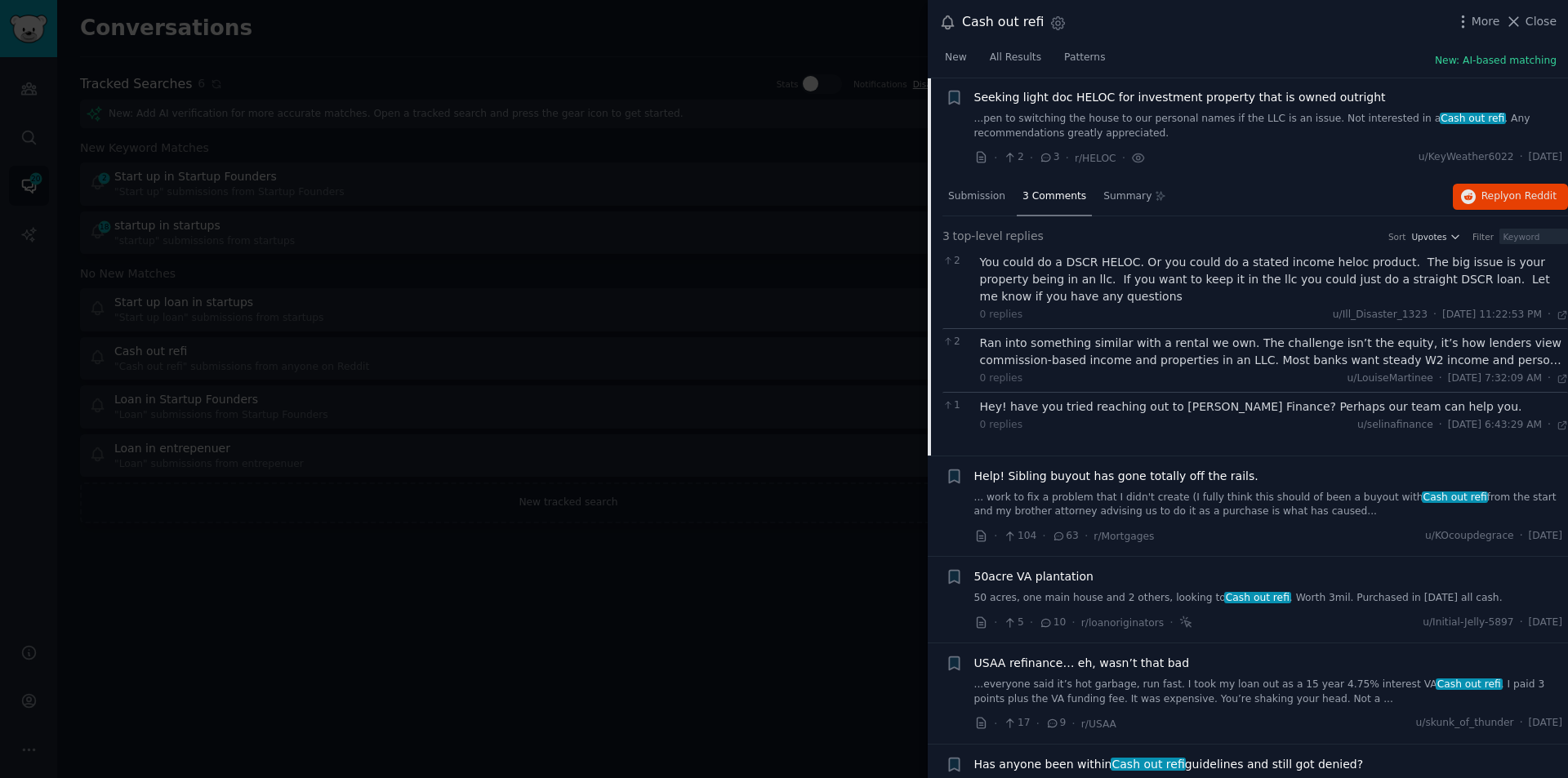
click at [1248, 356] on div "Ran into something similar with a rental we own. The challenge isn’t the equity…" at bounding box center [1274, 352] width 589 height 35
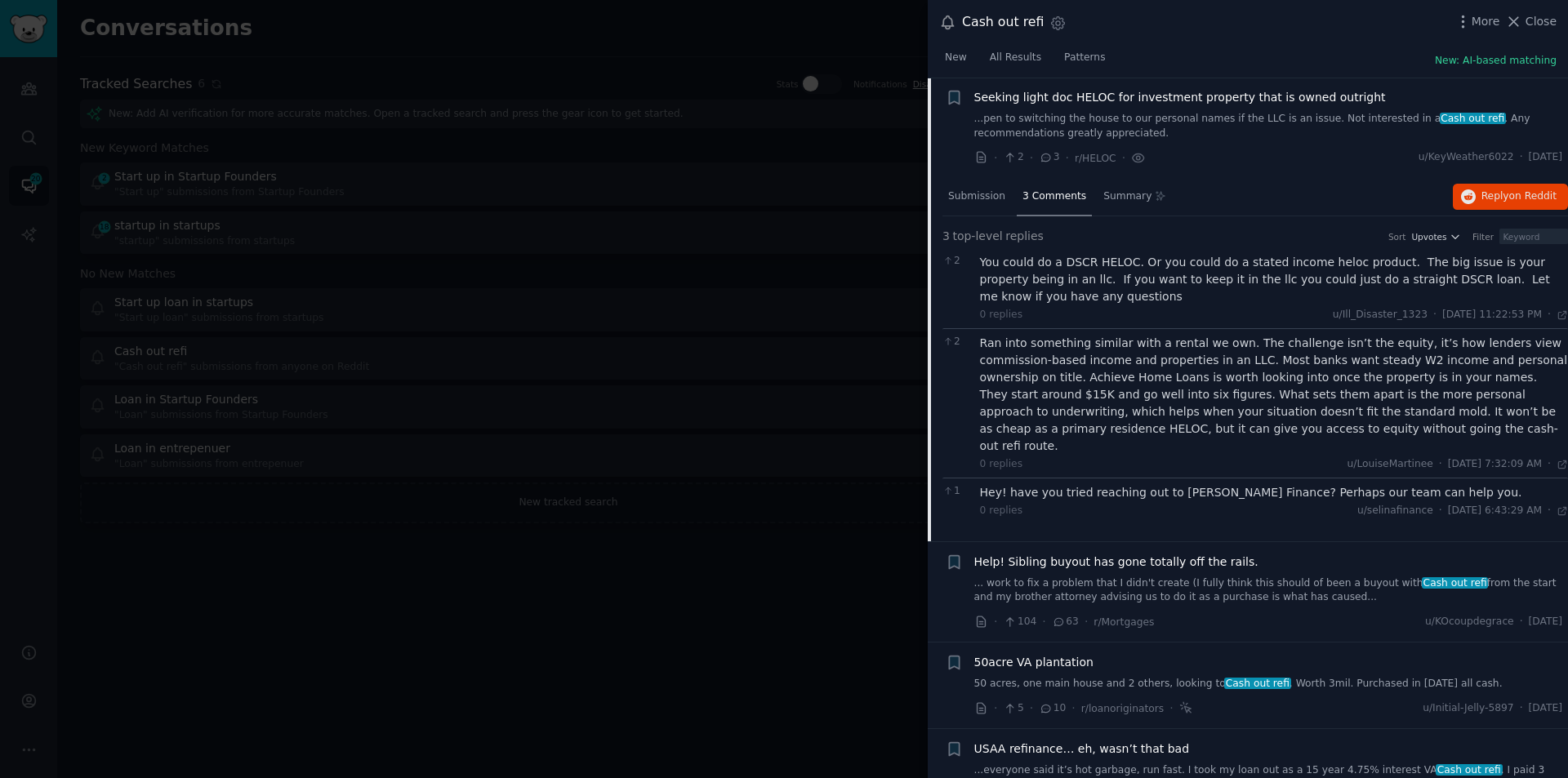
drag, startPoint x: 1037, startPoint y: 294, endPoint x: 967, endPoint y: 264, distance: 76.2
click at [966, 264] on div "2 You could do a DSCR HELOC. Or you could do a stated income heloc product. The…" at bounding box center [1255, 288] width 626 height 80
copy div "2 You could do a DSCR HELOC. Or you could do a stated income heloc product. The…"
click at [1511, 191] on span "on Reddit" at bounding box center [1532, 196] width 47 height 11
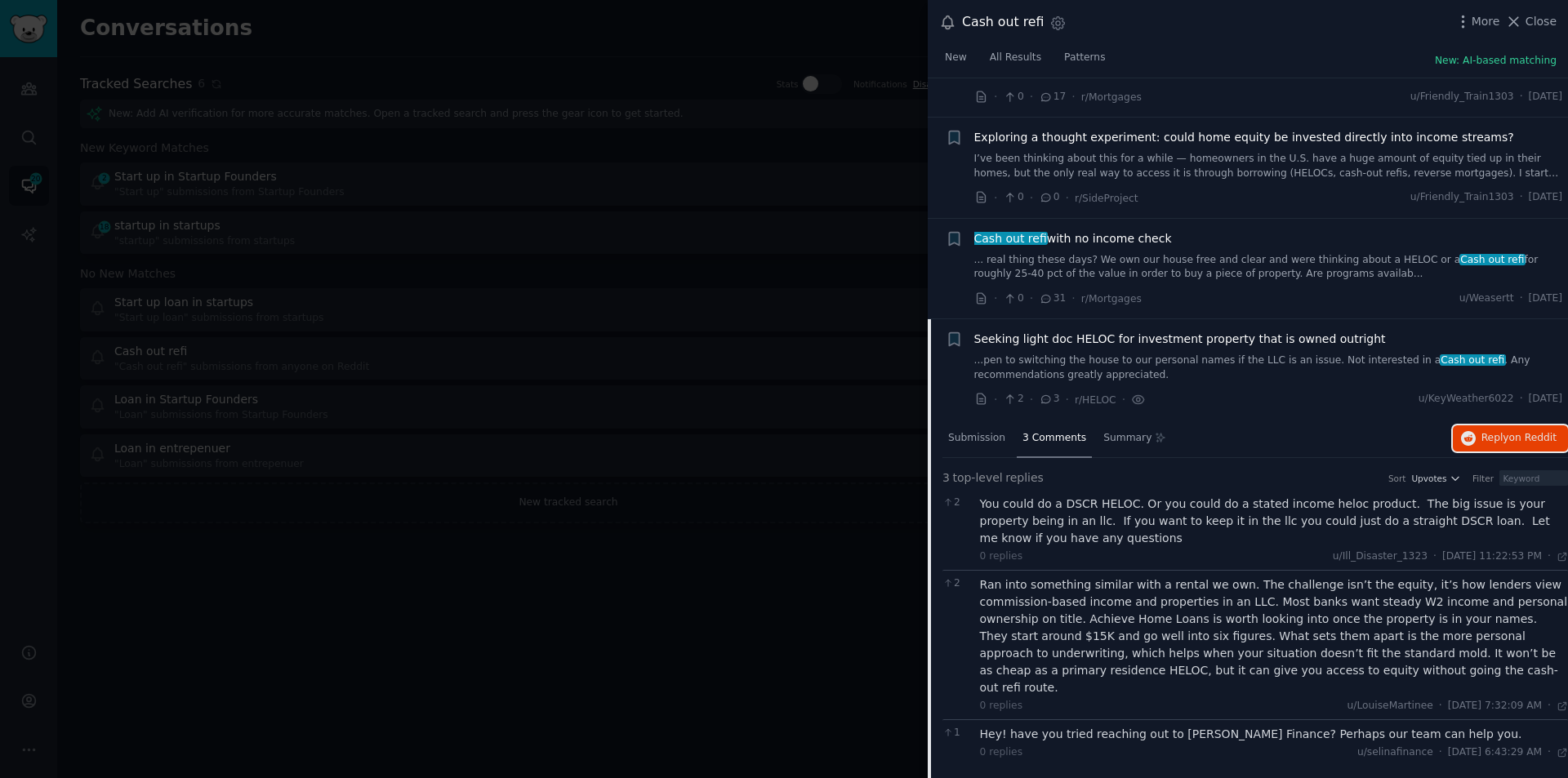
scroll to position [709, 0]
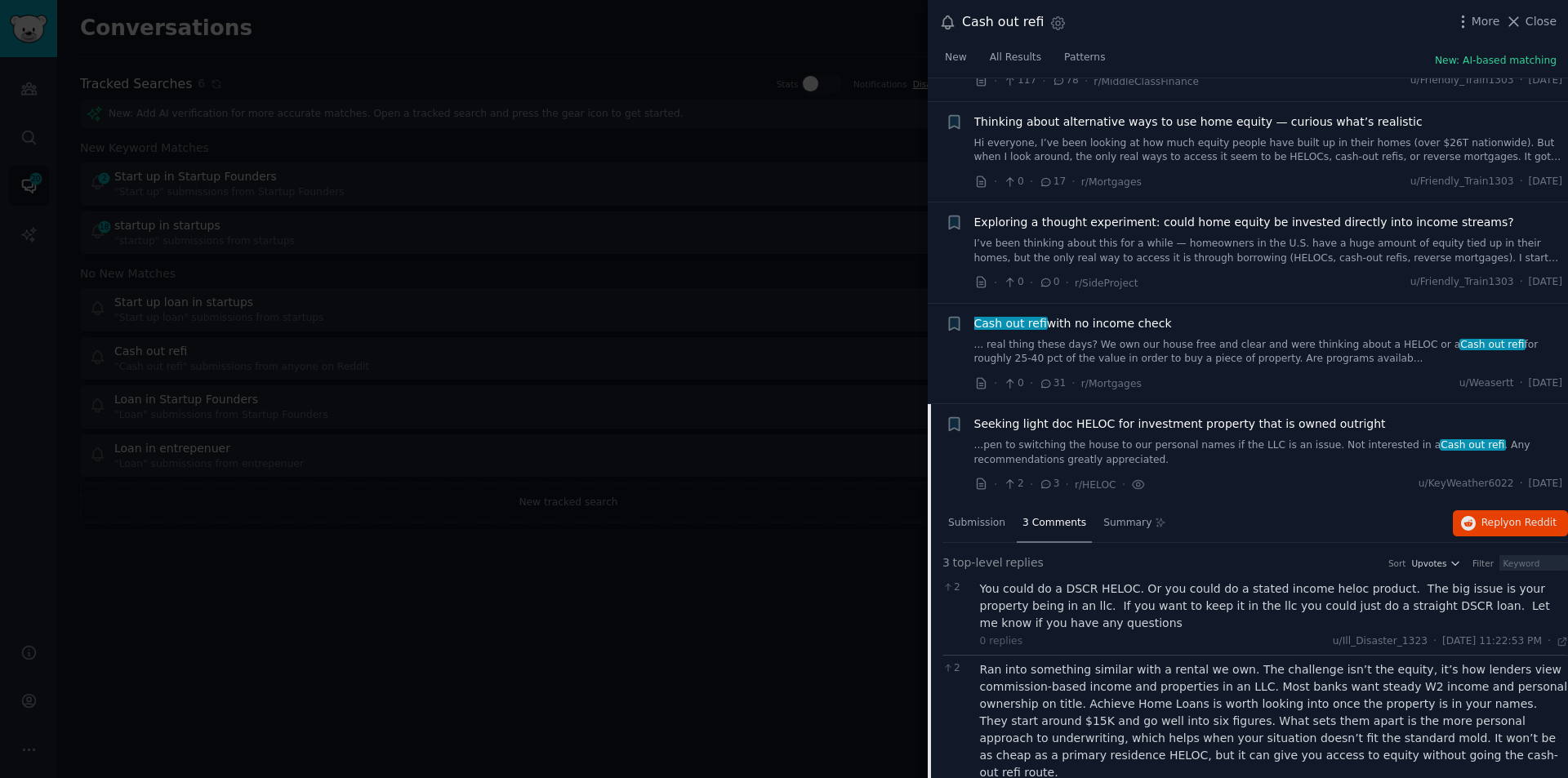
click at [1108, 343] on link "... real thing these days? We own our house free and clear and were thinking ab…" at bounding box center [1269, 352] width 589 height 28
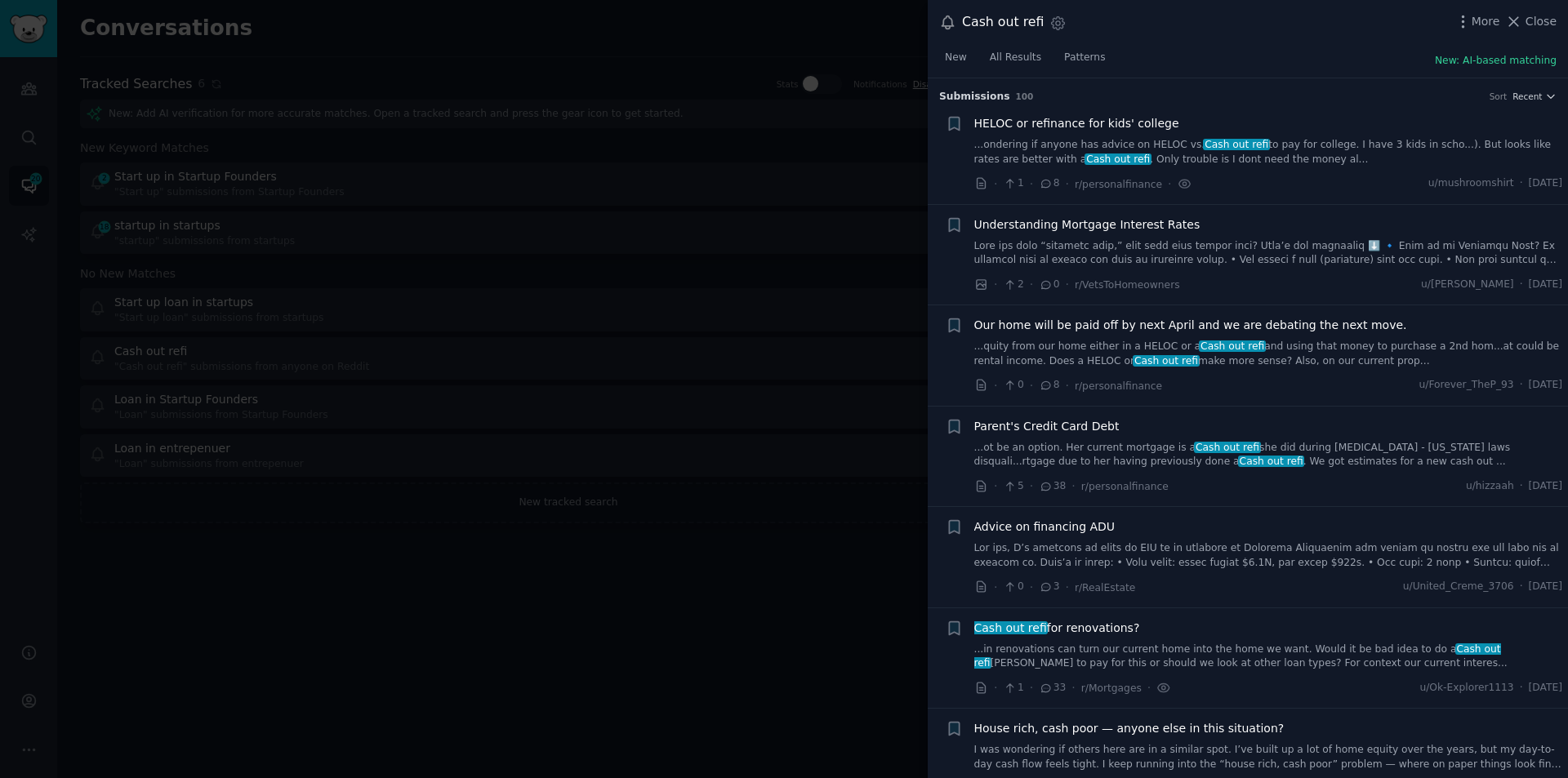
click at [336, 589] on div at bounding box center [784, 389] width 1568 height 778
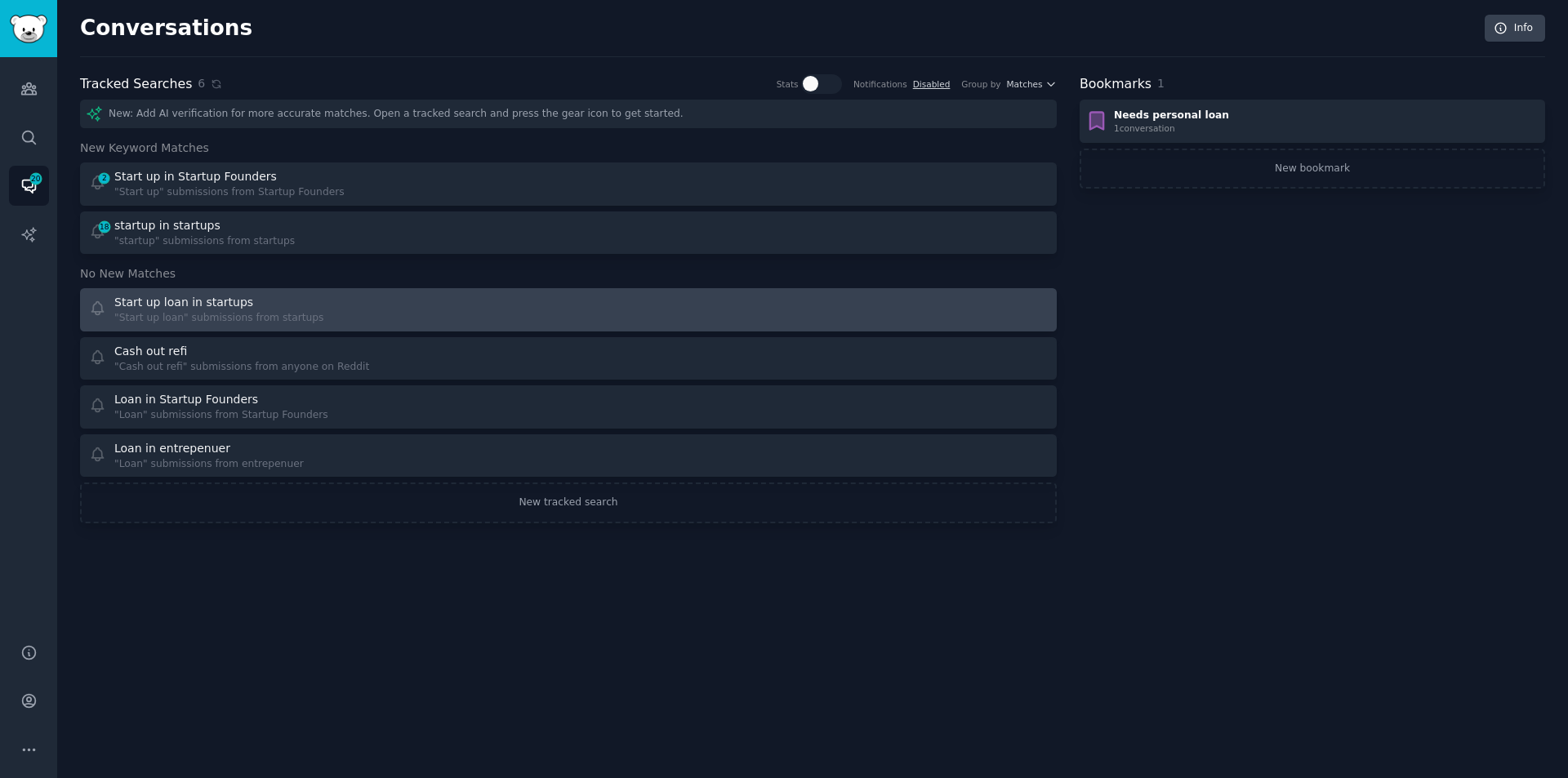
click at [256, 312] on div ""Start up loan" submissions from startups" at bounding box center [219, 319] width 209 height 15
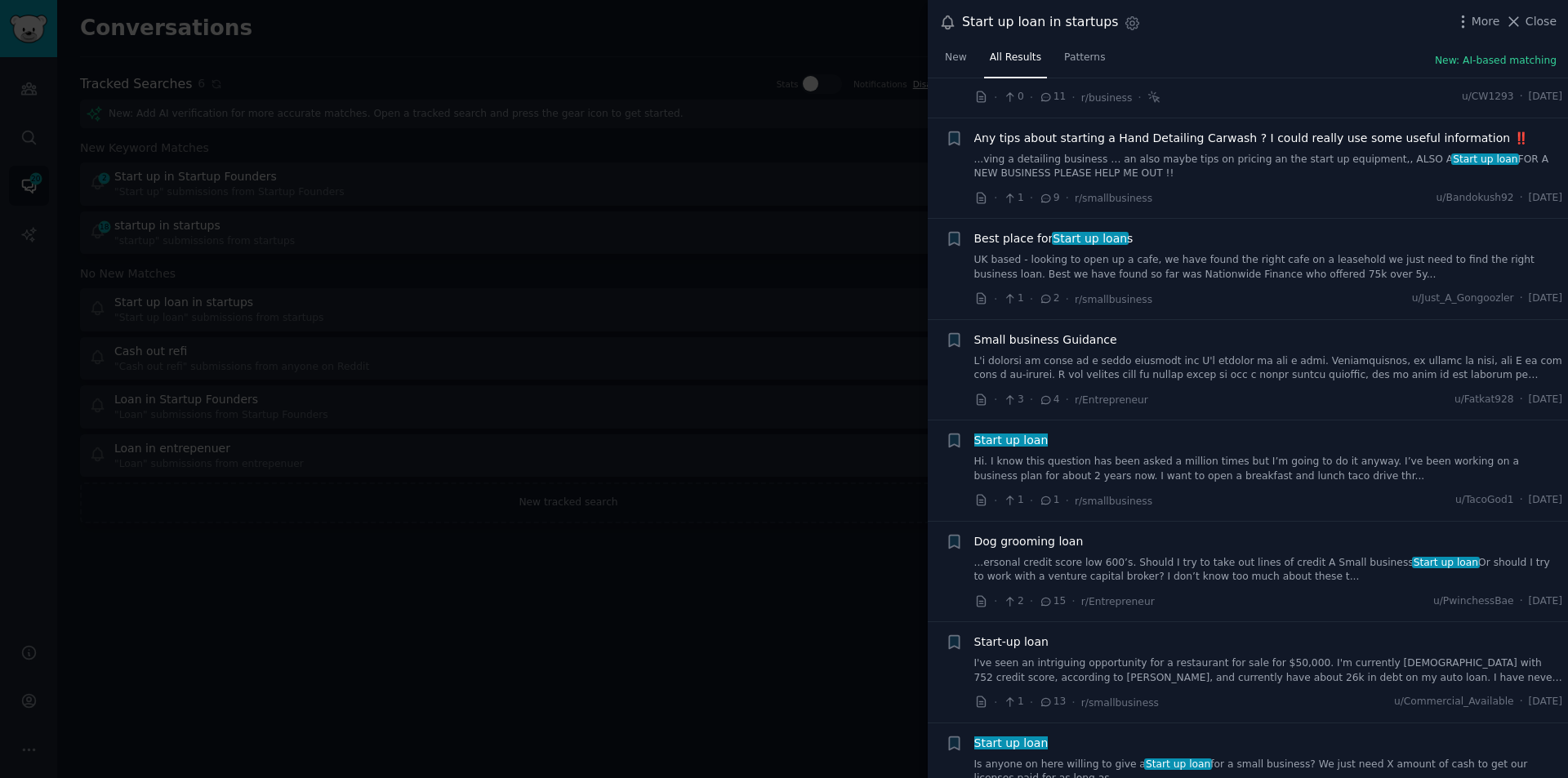
scroll to position [1144, 0]
